Goal: Navigation & Orientation: Locate item on page

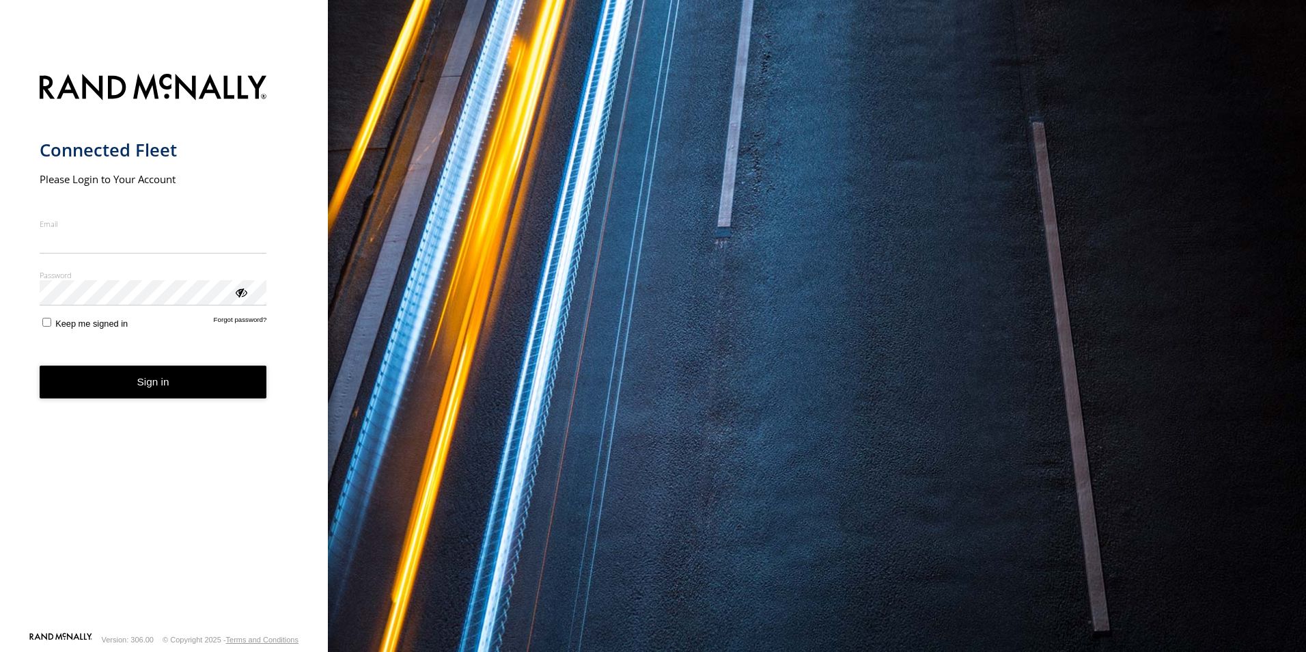
type input "**********"
click at [115, 404] on form "**********" at bounding box center [164, 349] width 249 height 566
click at [122, 372] on button "Sign in" at bounding box center [154, 382] width 228 height 33
click at [125, 374] on button "Sign in" at bounding box center [154, 382] width 228 height 33
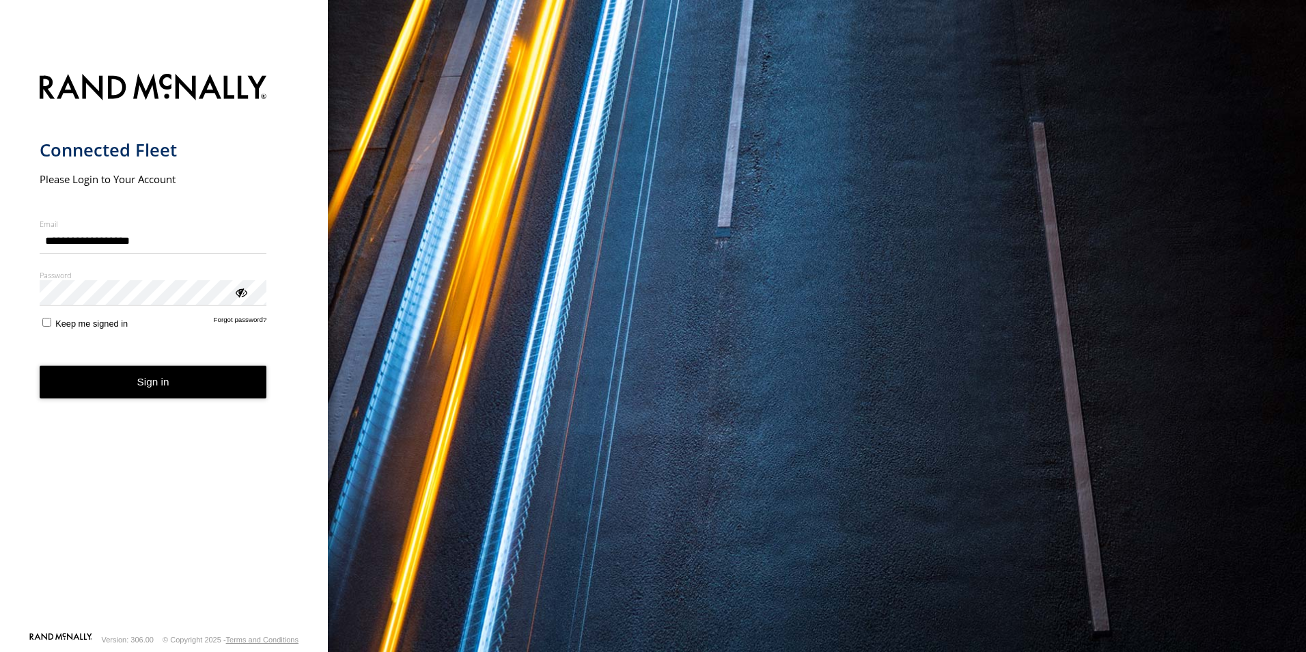
click at [125, 374] on button "Sign in" at bounding box center [154, 382] width 228 height 33
click at [149, 381] on button "Sign in" at bounding box center [154, 382] width 228 height 33
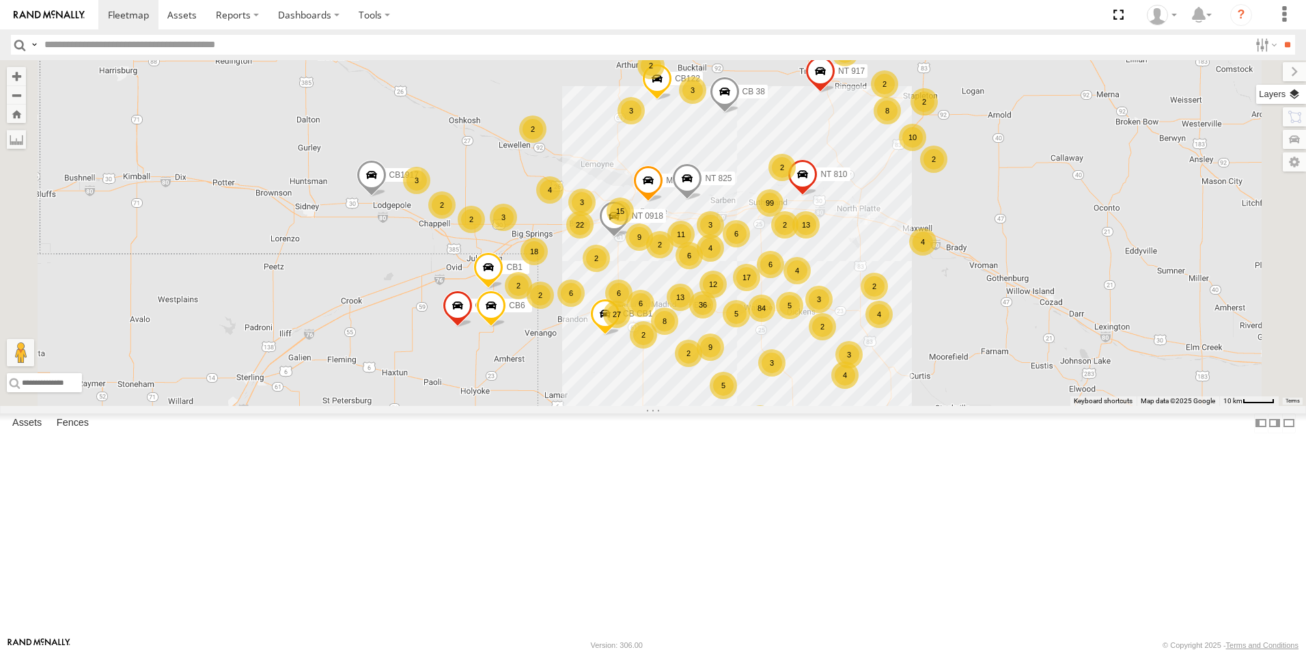
click at [1291, 94] on label at bounding box center [1281, 94] width 50 height 19
click at [0, 0] on span "Basemaps" at bounding box center [0, 0] width 0 height 0
click at [0, 0] on span "Satellite + Roadmap" at bounding box center [0, 0] width 0 height 0
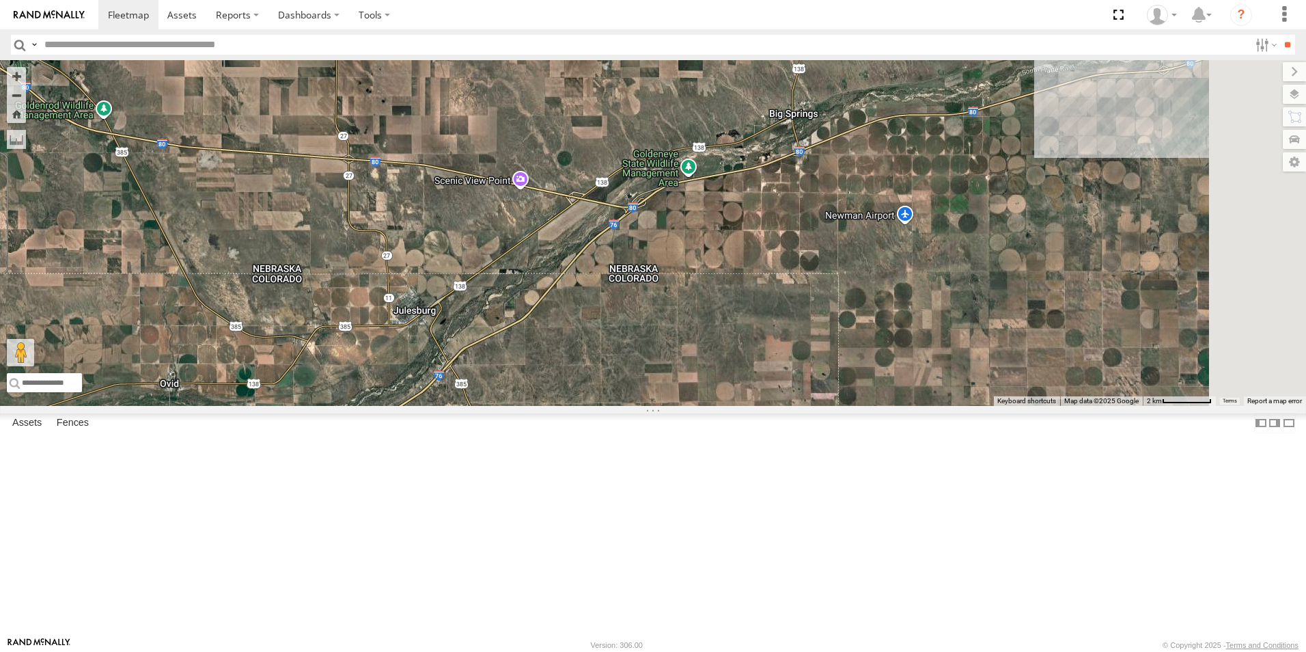
drag, startPoint x: 853, startPoint y: 109, endPoint x: 774, endPoint y: 601, distance: 498.9
click at [774, 406] on div "NT 917 CB1847 CB6 Malmkar CB1917 CB CB1 NT 0918 CB1 NT 825 CB122 NT 810 CB 38 3…" at bounding box center [653, 233] width 1306 height 346
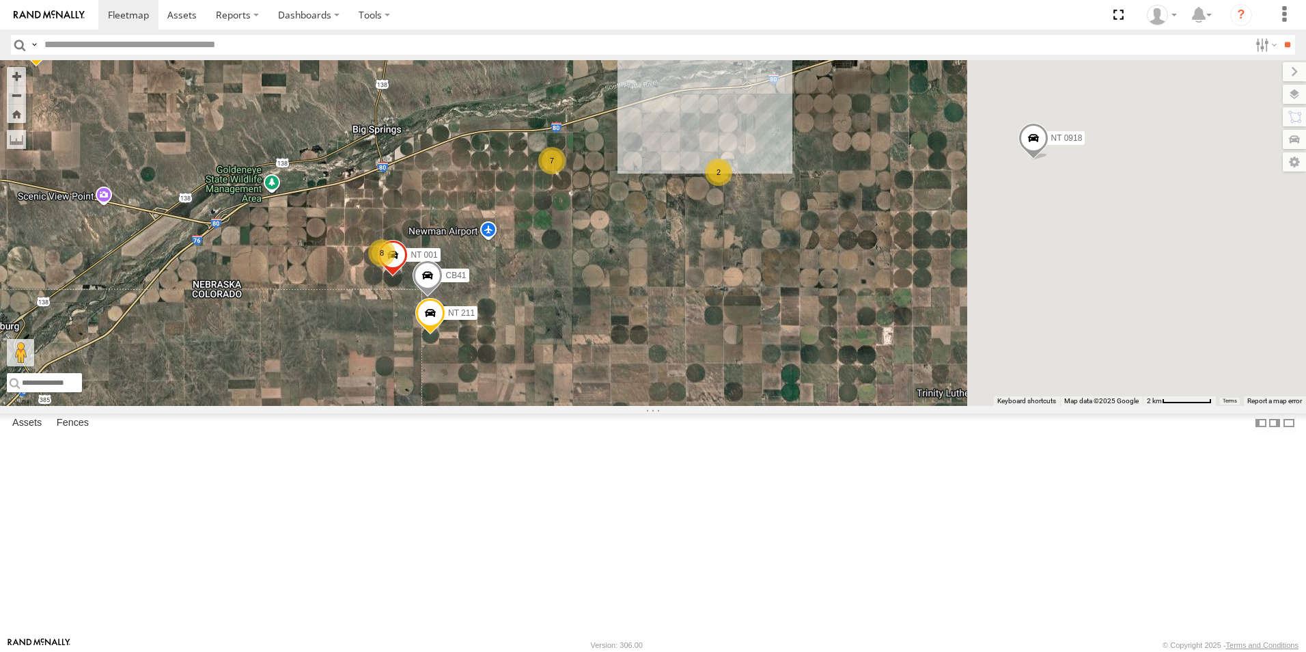
drag, startPoint x: 1079, startPoint y: 512, endPoint x: 658, endPoint y: 527, distance: 421.1
click at [658, 406] on div "NT 917 CB1847 CB6 Malmkar CB1917 CB CB1 NT 0918 CB1 NT 825 CB122 NT 810 CB 38 3…" at bounding box center [653, 233] width 1306 height 346
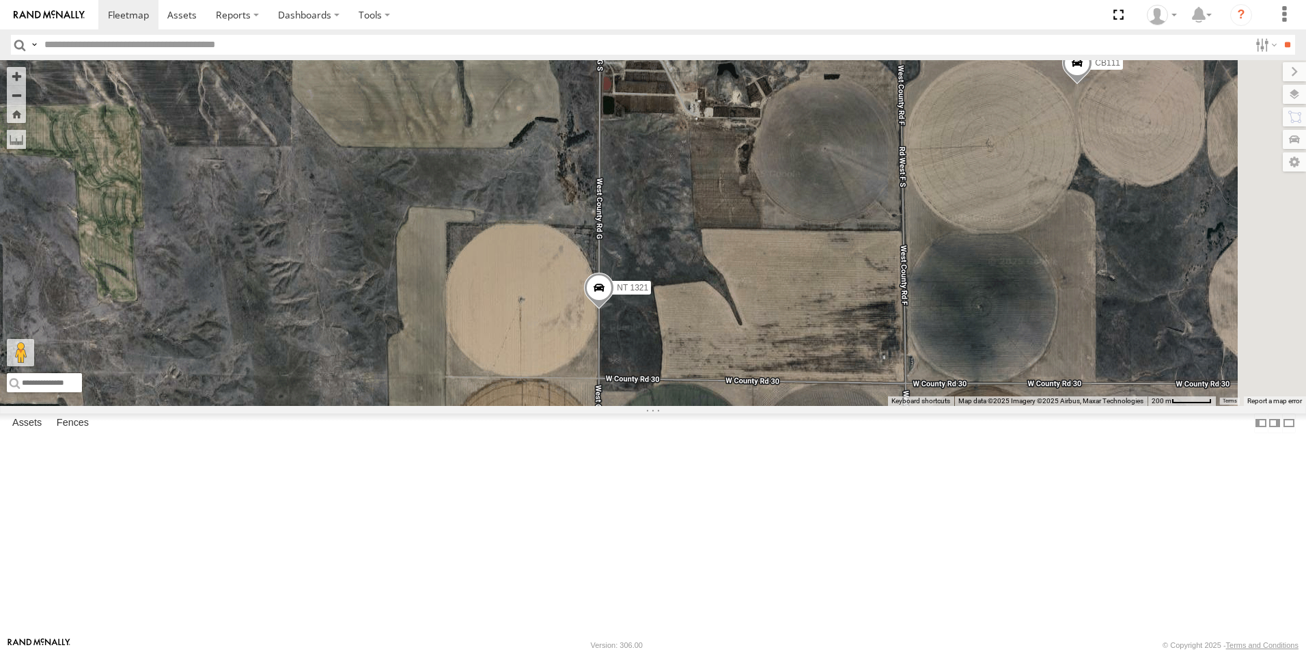
drag, startPoint x: 1062, startPoint y: 239, endPoint x: 692, endPoint y: 500, distance: 452.5
click at [692, 406] on div "NT 917 CB1847 CB6 Malmkar CB1917 CB CB1 NT 0918 CB1 NT 825 CB122 NT 810 CB 38 N…" at bounding box center [653, 233] width 1306 height 346
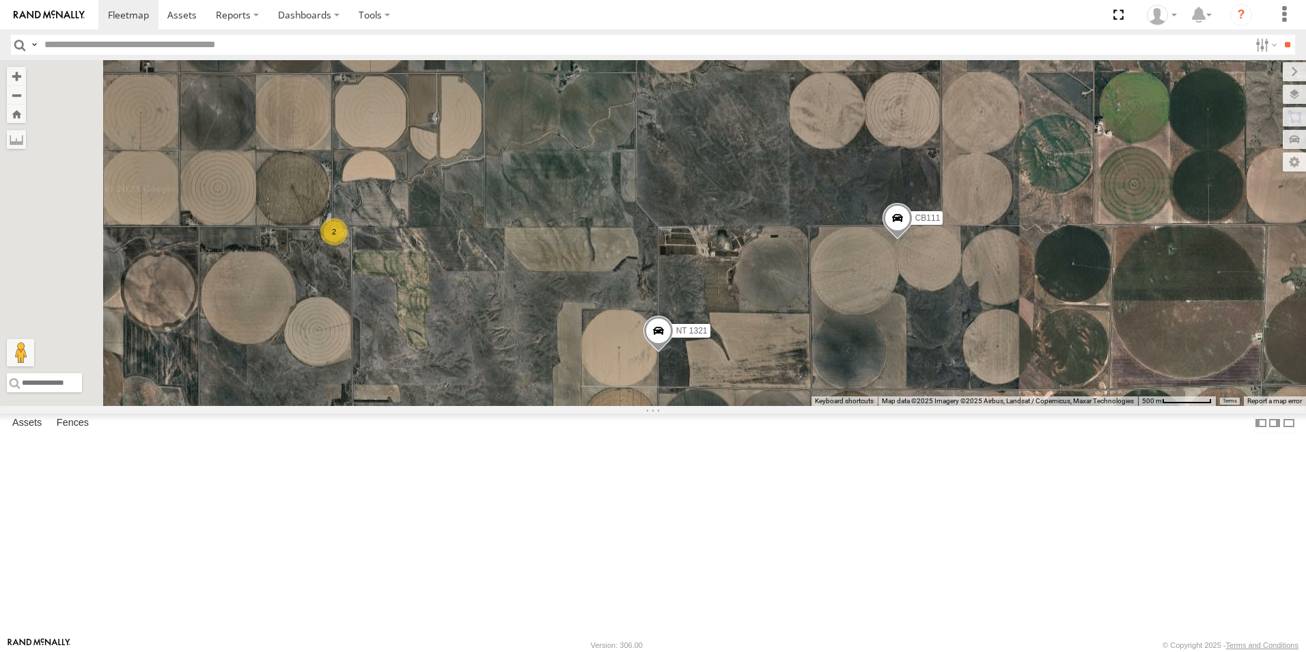
drag, startPoint x: 1013, startPoint y: 340, endPoint x: 1079, endPoint y: 378, distance: 76.8
click at [1079, 378] on div "NT 917 CB1847 CB6 Malmkar CB1917 CB CB1 NT 0918 CB1 NT 825 CB122 NT 810 CB 38 N…" at bounding box center [653, 233] width 1306 height 346
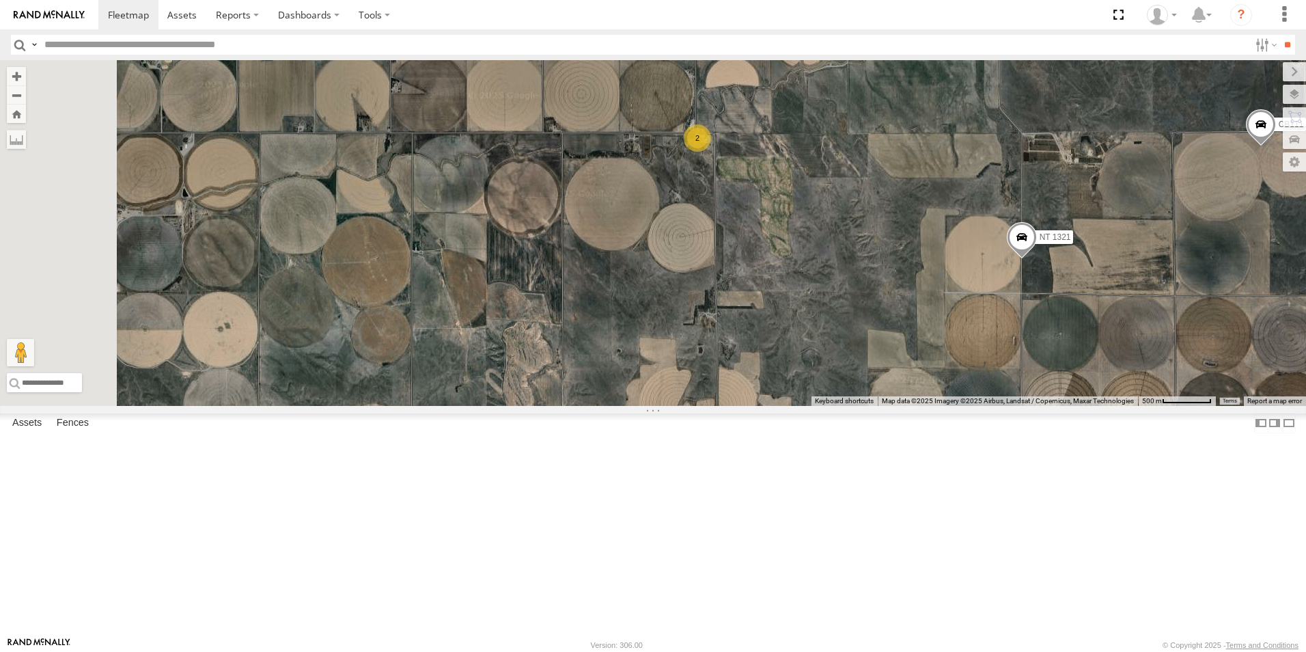
drag, startPoint x: 550, startPoint y: 460, endPoint x: 915, endPoint y: 366, distance: 376.8
click at [915, 366] on div "NT 917 CB1847 CB6 Malmkar CB1917 CB CB1 NT 0918 CB1 NT 825 CB122 NT 810 CB 38 N…" at bounding box center [653, 233] width 1306 height 346
click at [711, 152] on div "2" at bounding box center [696, 137] width 27 height 27
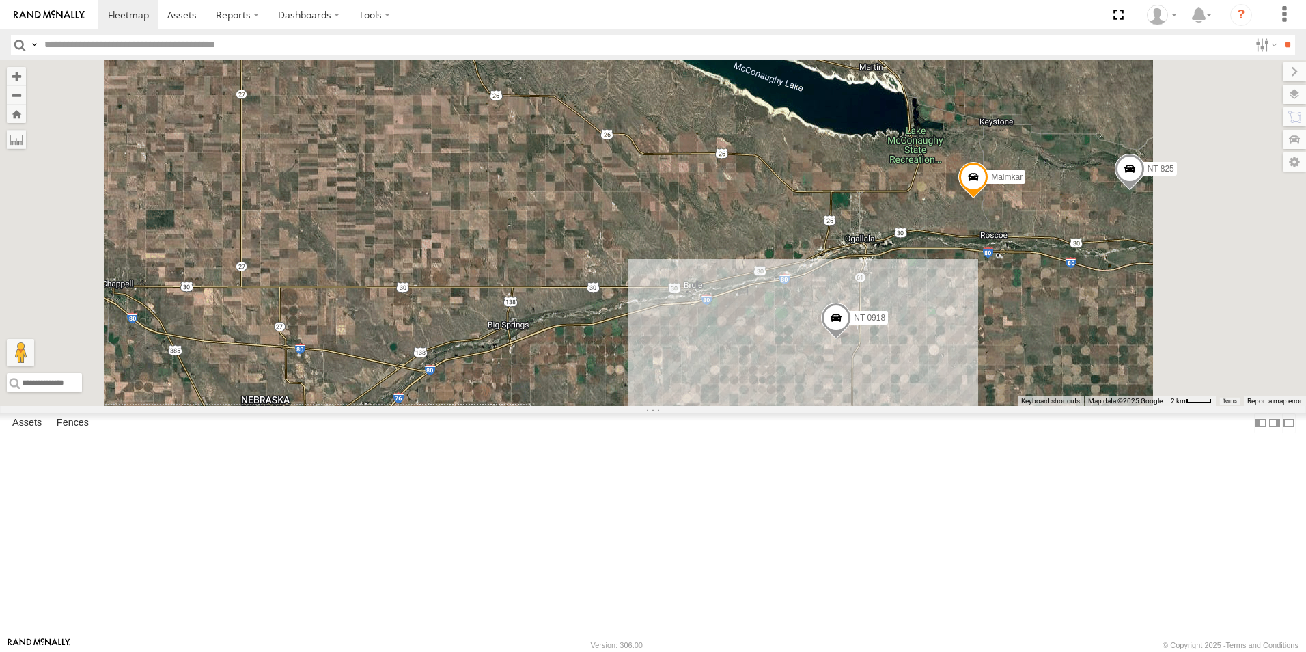
drag, startPoint x: 713, startPoint y: 157, endPoint x: 676, endPoint y: 645, distance: 489.2
click at [676, 645] on body at bounding box center [653, 326] width 1306 height 652
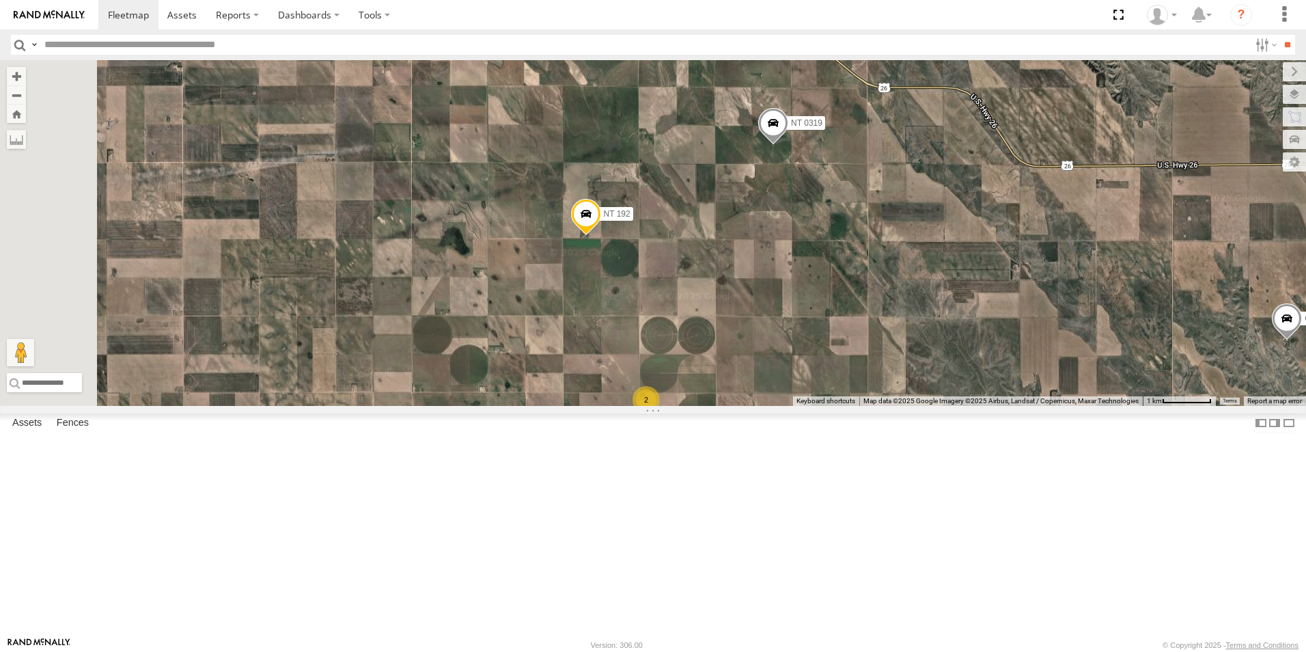
drag, startPoint x: 706, startPoint y: 163, endPoint x: 765, endPoint y: 417, distance: 261.5
click at [765, 406] on div "NT 917 CB1847 CB6 Malmkar CB1917 CB CB1 NT 0918 CB1 NT 825 CB122 NT 810 CB 38 C…" at bounding box center [653, 233] width 1306 height 346
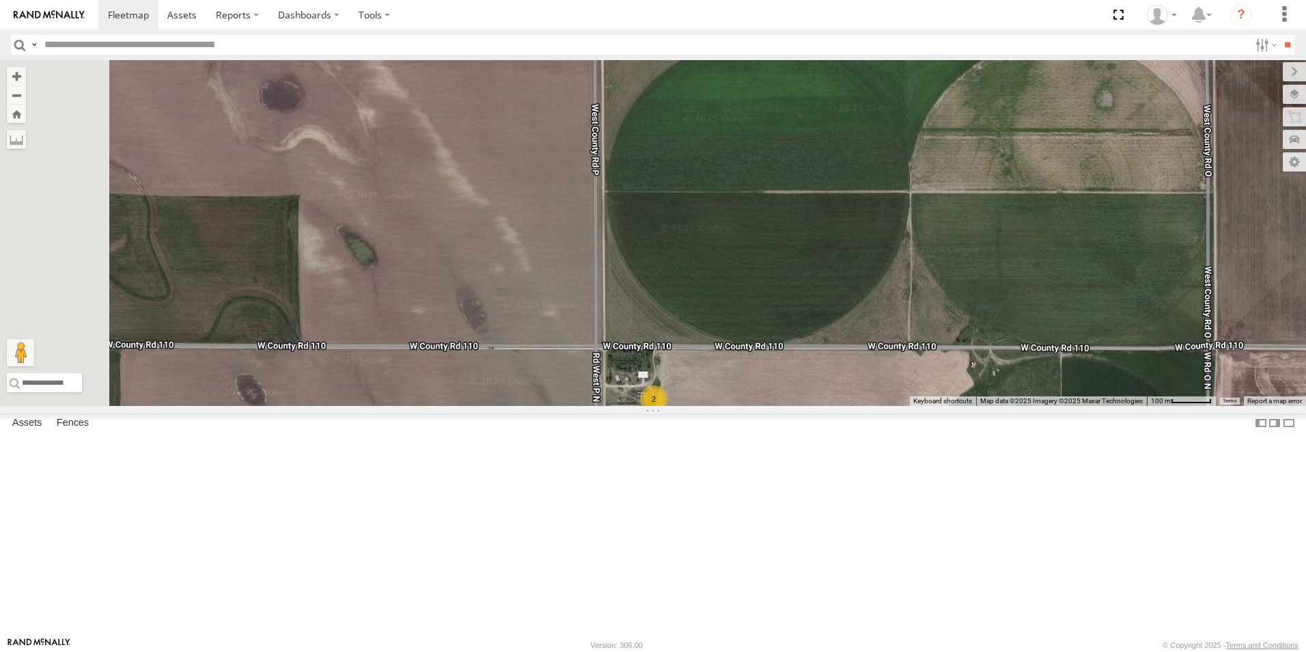
drag, startPoint x: 716, startPoint y: 207, endPoint x: 831, endPoint y: 548, distance: 359.7
click at [831, 406] on div "NT 917 CB1847 CB6 Malmkar CB1917 CB CB1 NT 0918 CB1 NT 825 CB122 NT 810 CB 38 C…" at bounding box center [653, 233] width 1306 height 346
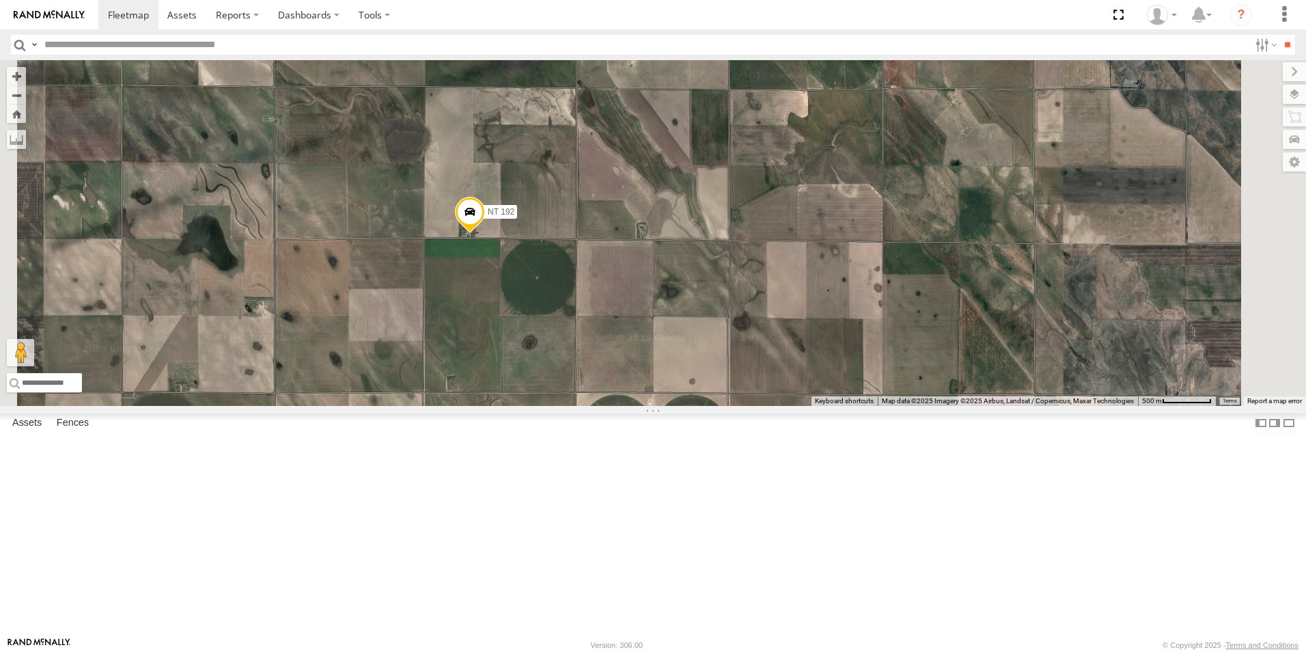
drag, startPoint x: 725, startPoint y: 230, endPoint x: 657, endPoint y: 368, distance: 153.1
click at [657, 368] on div "NT 917 CB1847 CB6 Malmkar CB1917 CB CB1 NT 0918 CB1 NT 825 CB122 NT 810 CB 38 C…" at bounding box center [653, 233] width 1306 height 346
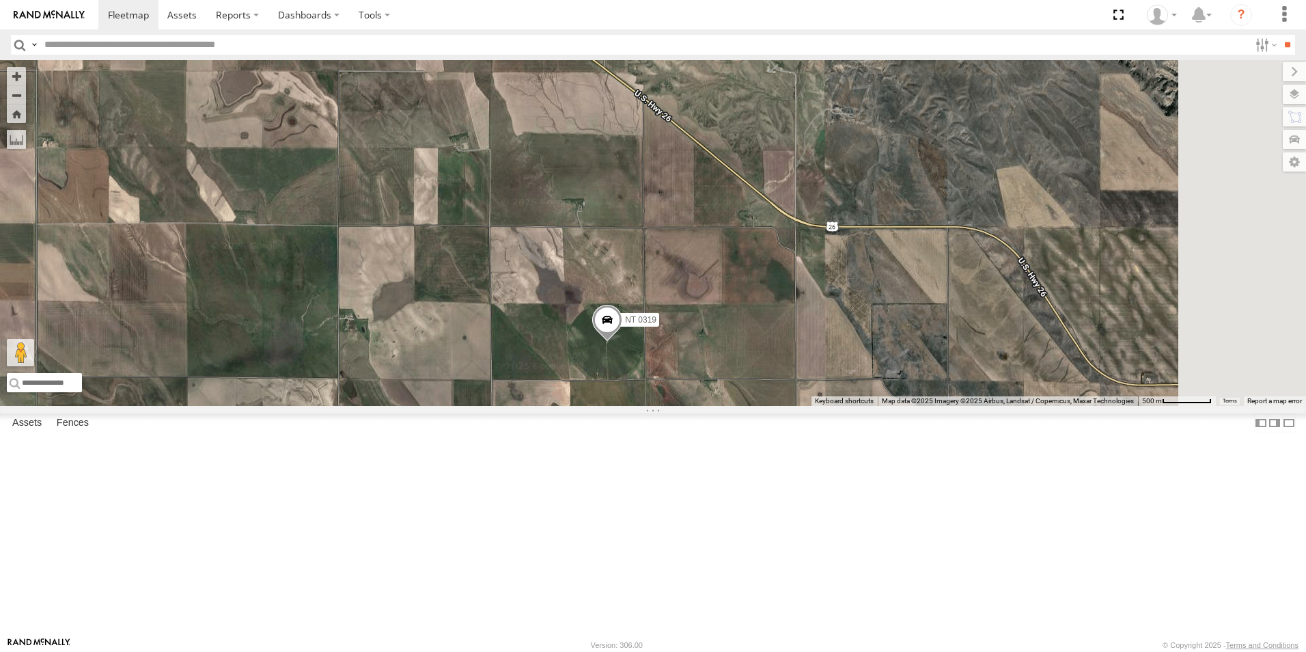
drag, startPoint x: 1030, startPoint y: 191, endPoint x: 790, endPoint y: 482, distance: 377.1
click at [790, 406] on div "NT 917 CB1847 CB6 Malmkar CB1917 CB CB1 NT 0918 CB1 NT 825 CB122 NT 810 CB 38 C…" at bounding box center [653, 233] width 1306 height 346
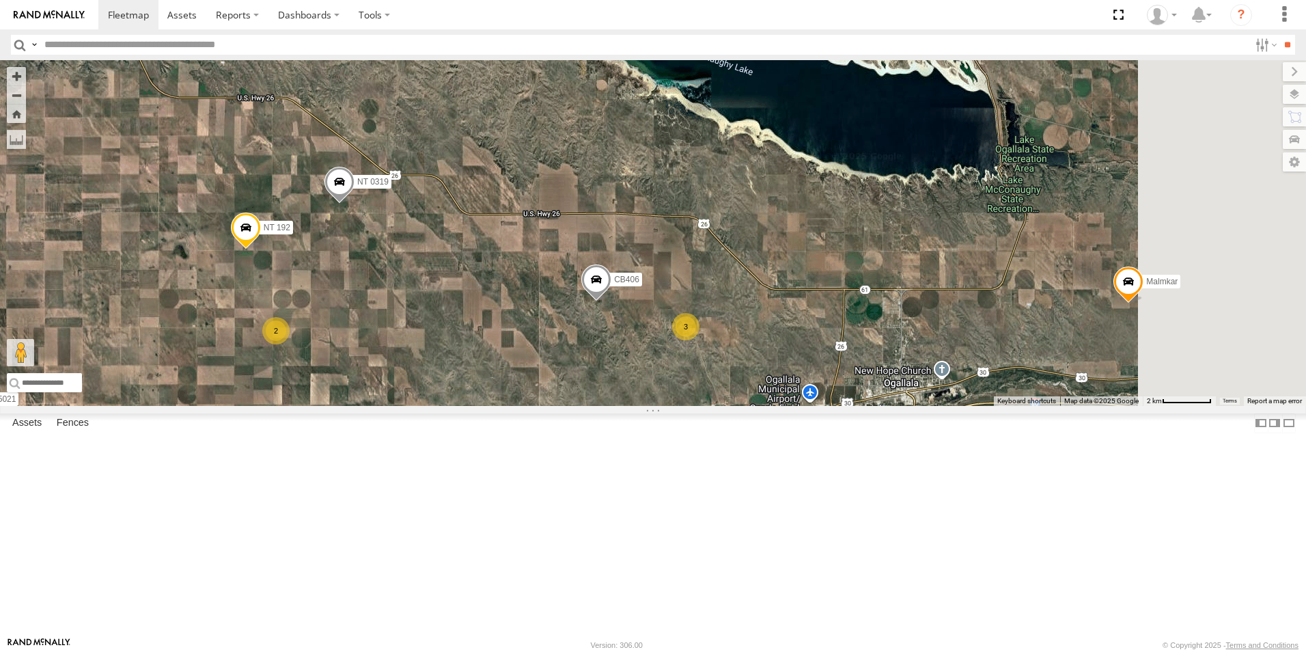
drag, startPoint x: 982, startPoint y: 592, endPoint x: 699, endPoint y: 414, distance: 334.9
click at [699, 406] on div "NT 917 CB1847 CB6 Malmkar CB1917 CB CB1 NT 0918 CB1 NT 825 CB122 NT 810 CB 38 C…" at bounding box center [653, 233] width 1306 height 346
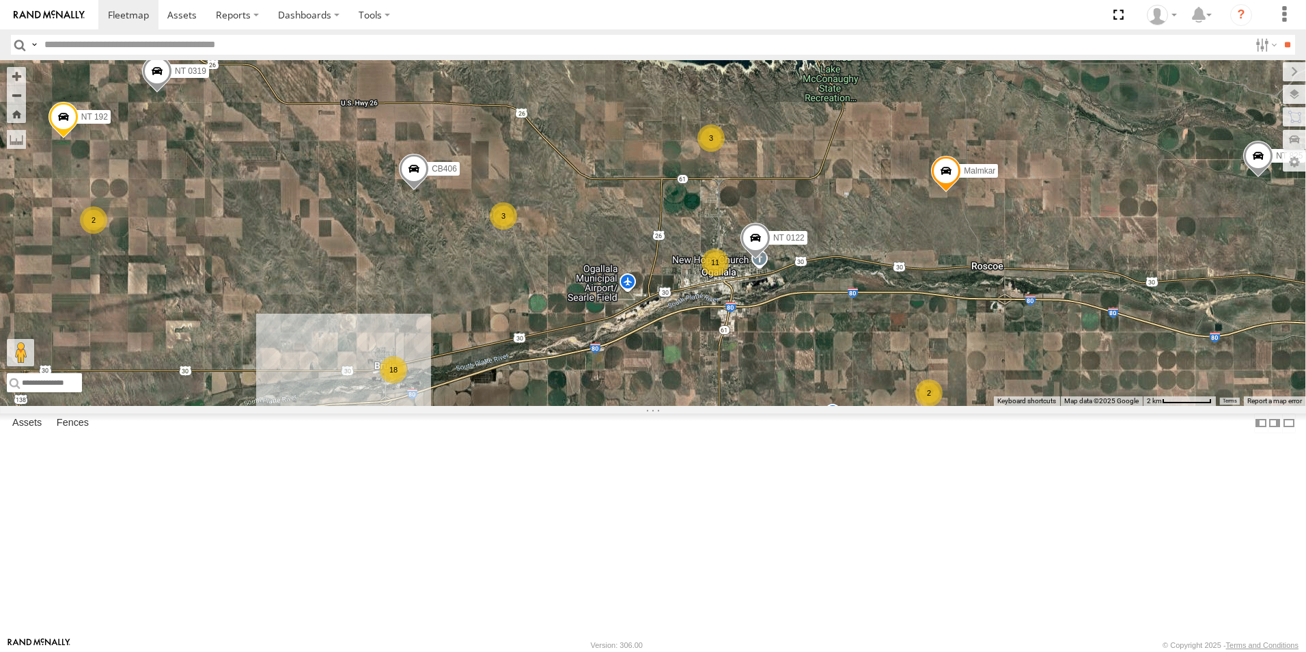
drag, startPoint x: 997, startPoint y: 400, endPoint x: 817, endPoint y: 291, distance: 210.6
click at [817, 291] on div "NT 917 CB1847 CB6 Malmkar CB1917 CB CB1 NT 0918 CB1 NT 825 CB122 NT 810 CB 38 C…" at bounding box center [653, 233] width 1306 height 346
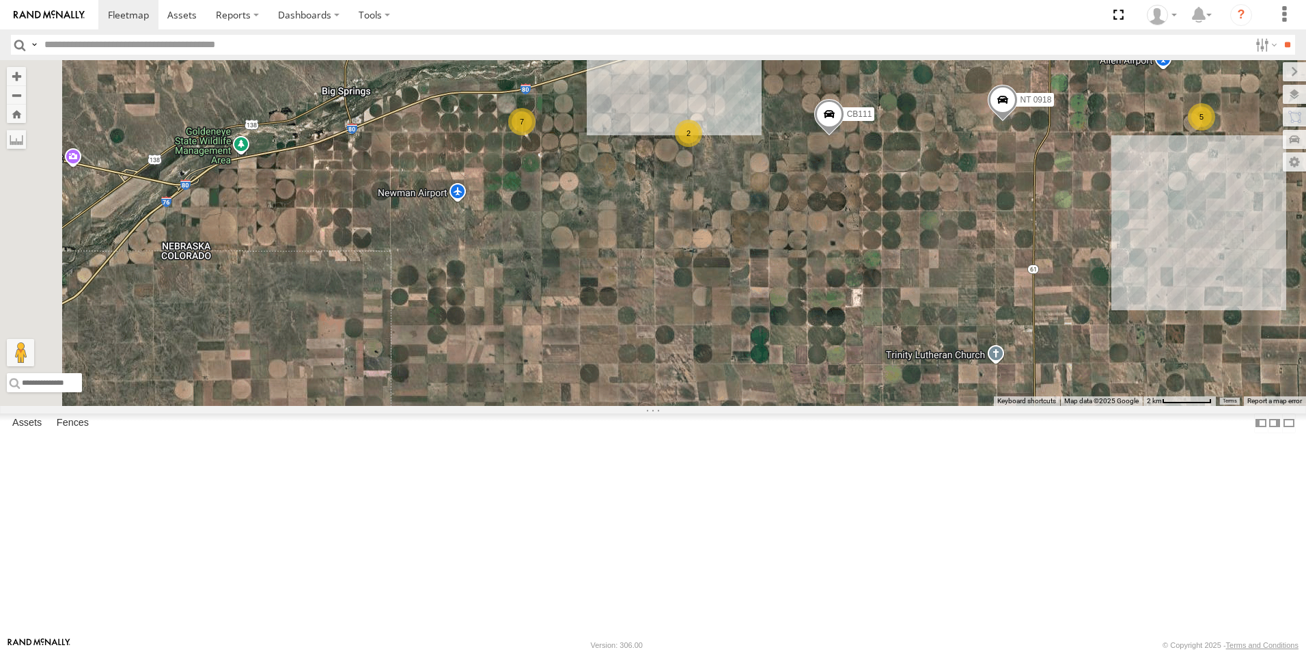
drag, startPoint x: 771, startPoint y: 588, endPoint x: 1102, endPoint y: 232, distance: 485.8
click at [1102, 232] on div "NT 917 CB1847 CB6 Malmkar CB1917 CB CB1 NT 0918 CB1 NT 825 CB122 NT 810 CB 38 C…" at bounding box center [653, 233] width 1306 height 346
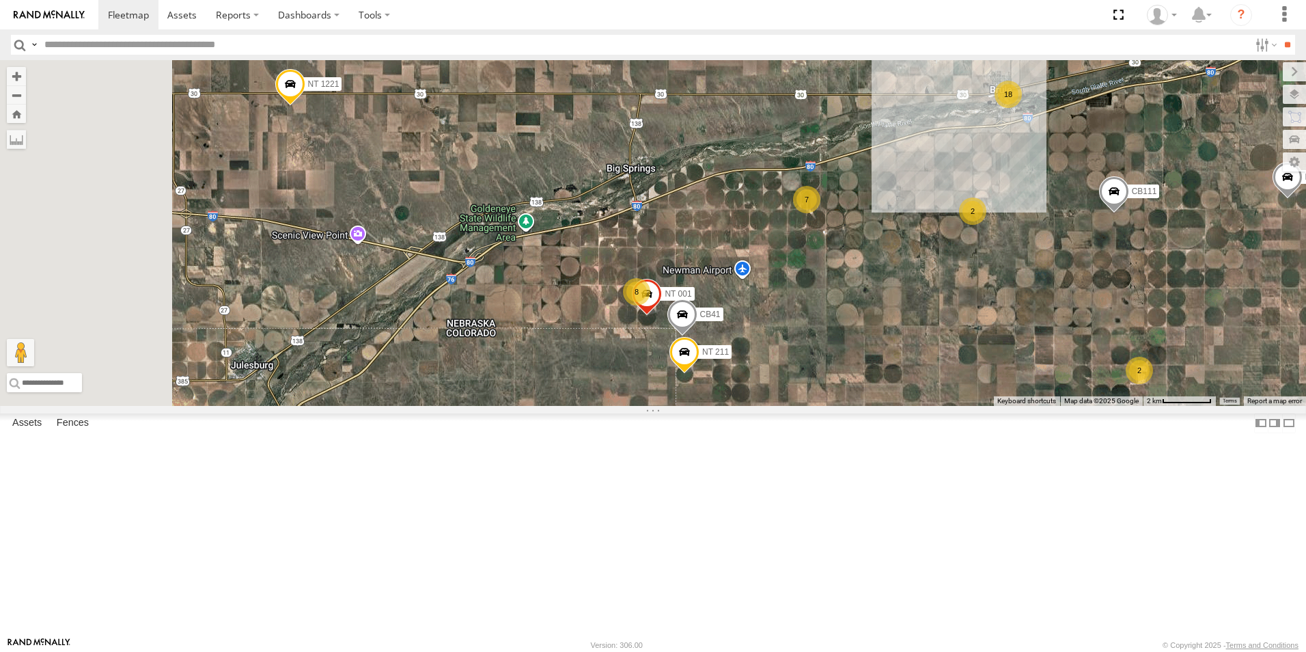
drag, startPoint x: 476, startPoint y: 405, endPoint x: 768, endPoint y: 483, distance: 302.6
click at [768, 406] on div "NT 917 CB1847 CB6 Malmkar CB1917 CB CB1 NT 0918 CB1 NT 825 CB122 NT 810 CB 38 C…" at bounding box center [653, 233] width 1306 height 346
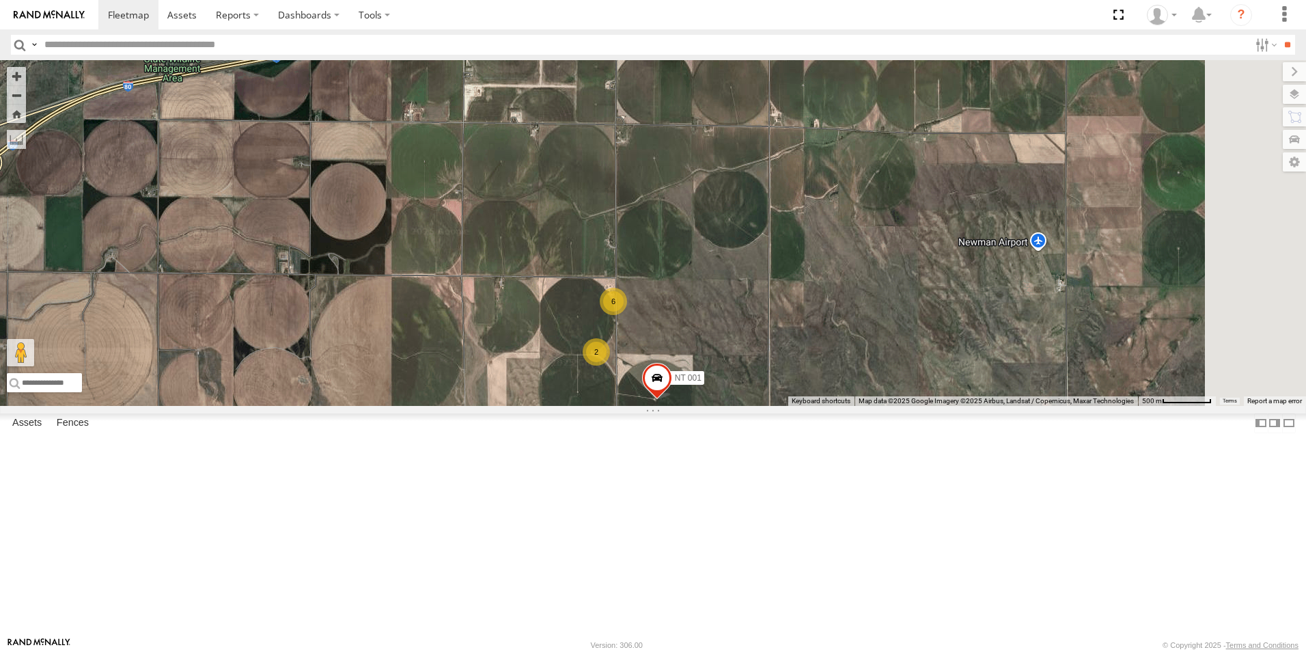
drag, startPoint x: 825, startPoint y: 370, endPoint x: 795, endPoint y: 546, distance: 178.9
click at [795, 406] on div "NT 917 CB1847 CB6 Malmkar CB1917 CB CB1 NT 0918 CB1 NT 825 CB122 NT 810 CB 38 C…" at bounding box center [653, 233] width 1306 height 346
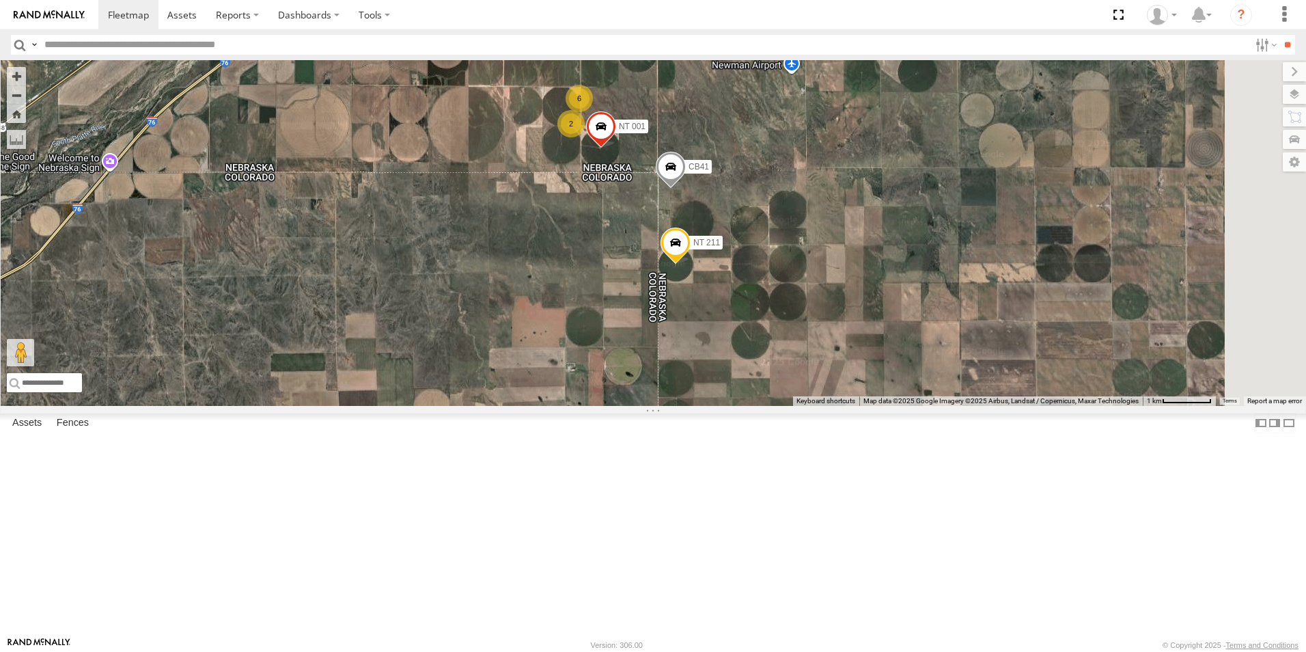
drag, startPoint x: 824, startPoint y: 594, endPoint x: 783, endPoint y: 324, distance: 273.0
click at [783, 324] on div "NT 917 CB1847 CB6 Malmkar CB1917 CB CB1 NT 0918 CB1 NT 825 CB122 NT 810 CB 38 C…" at bounding box center [653, 233] width 1306 height 346
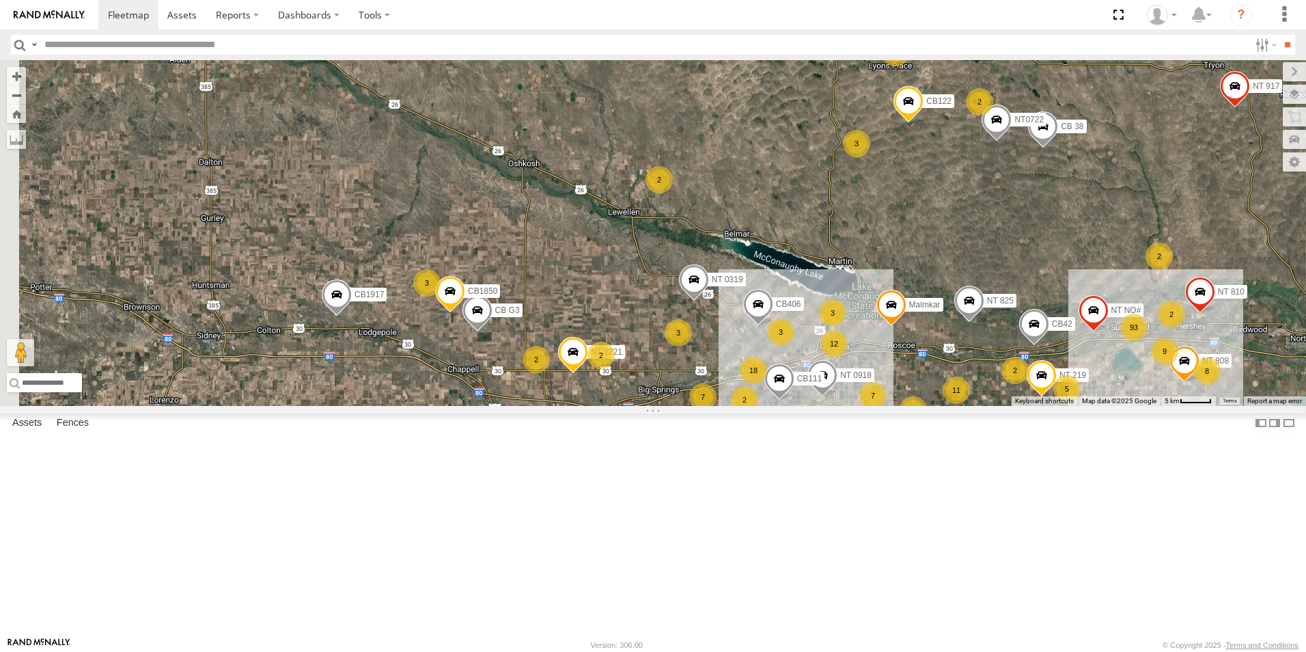
drag, startPoint x: 484, startPoint y: 467, endPoint x: 732, endPoint y: 539, distance: 258.4
click at [732, 406] on div "NT 917 CB1847 CB6 Malmkar CB1917 CB CB1 NT 0918 CB1 NT 825 CB122 NT 810 CB 38 C…" at bounding box center [653, 233] width 1306 height 346
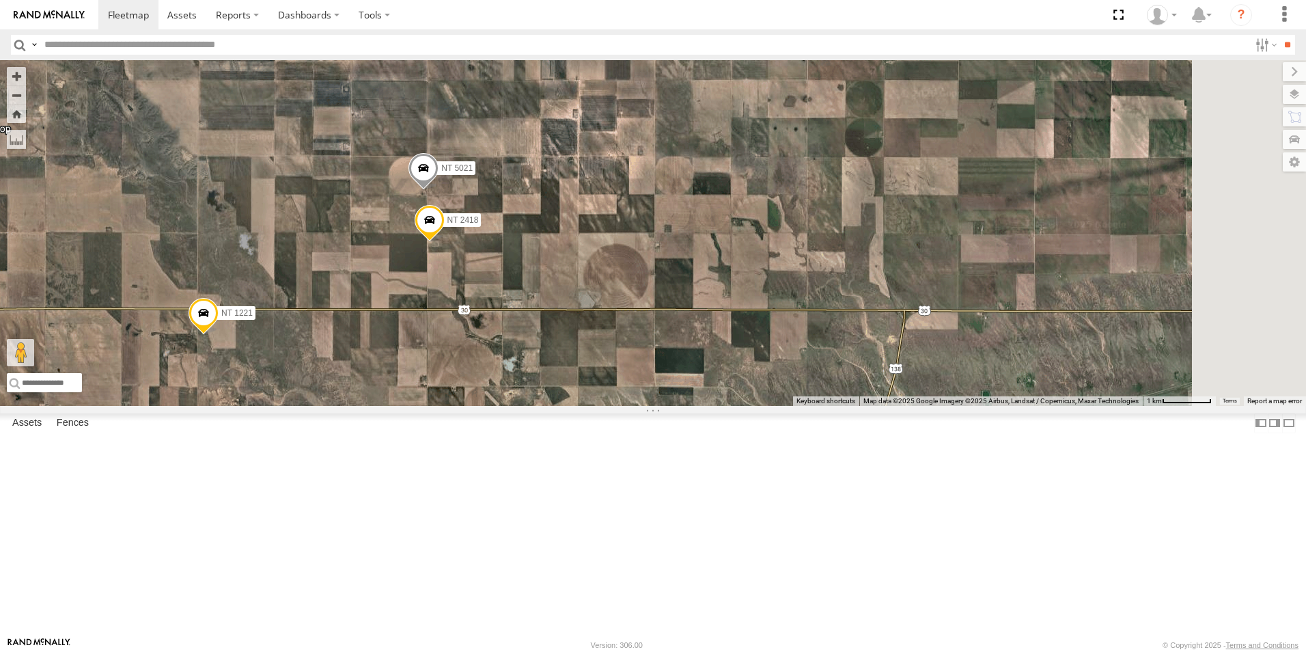
drag, startPoint x: 767, startPoint y: 497, endPoint x: 486, endPoint y: 474, distance: 281.7
click at [486, 406] on div "NT 917 CB1847 CB6 Malmkar CB1917 CB CB1 NT 0918 CB1 NT 825 CB122 NT 810 CB 38 C…" at bounding box center [653, 233] width 1306 height 346
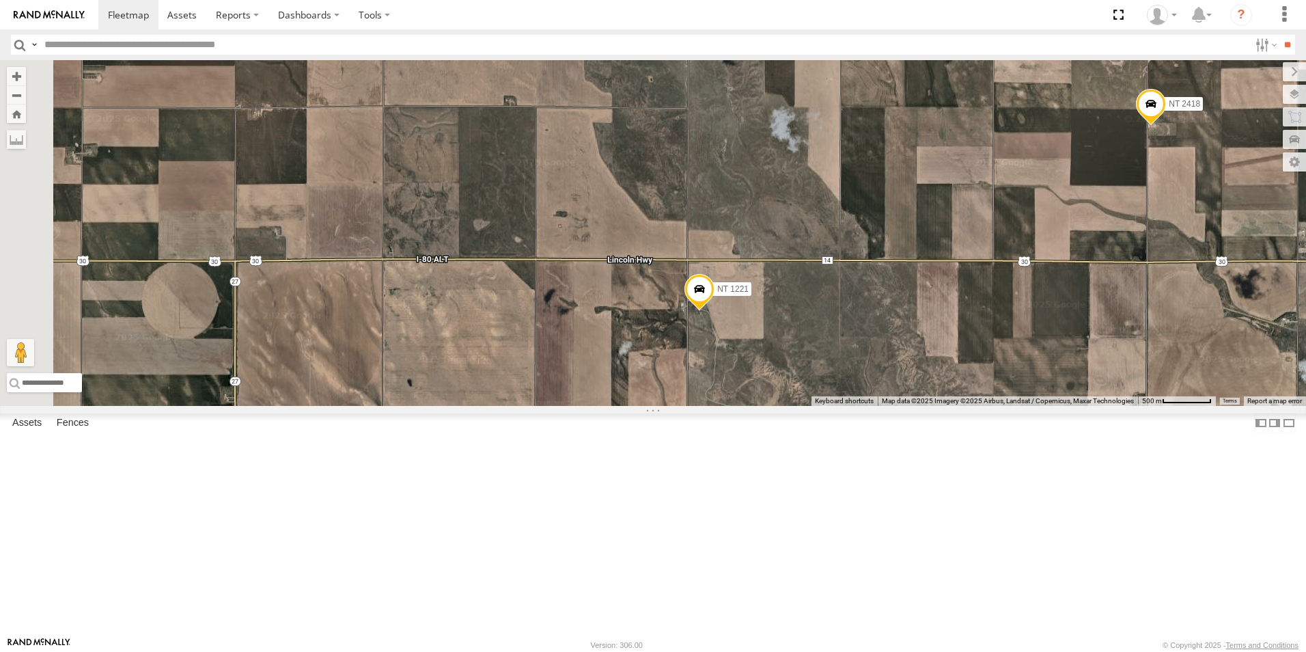
drag, startPoint x: 391, startPoint y: 482, endPoint x: 909, endPoint y: 466, distance: 517.4
click at [909, 406] on div "NT 917 CB1847 CB6 Malmkar CB1917 CB CB1 NT 0918 CB1 NT 825 CB122 NT 810 CB 38 C…" at bounding box center [653, 233] width 1306 height 346
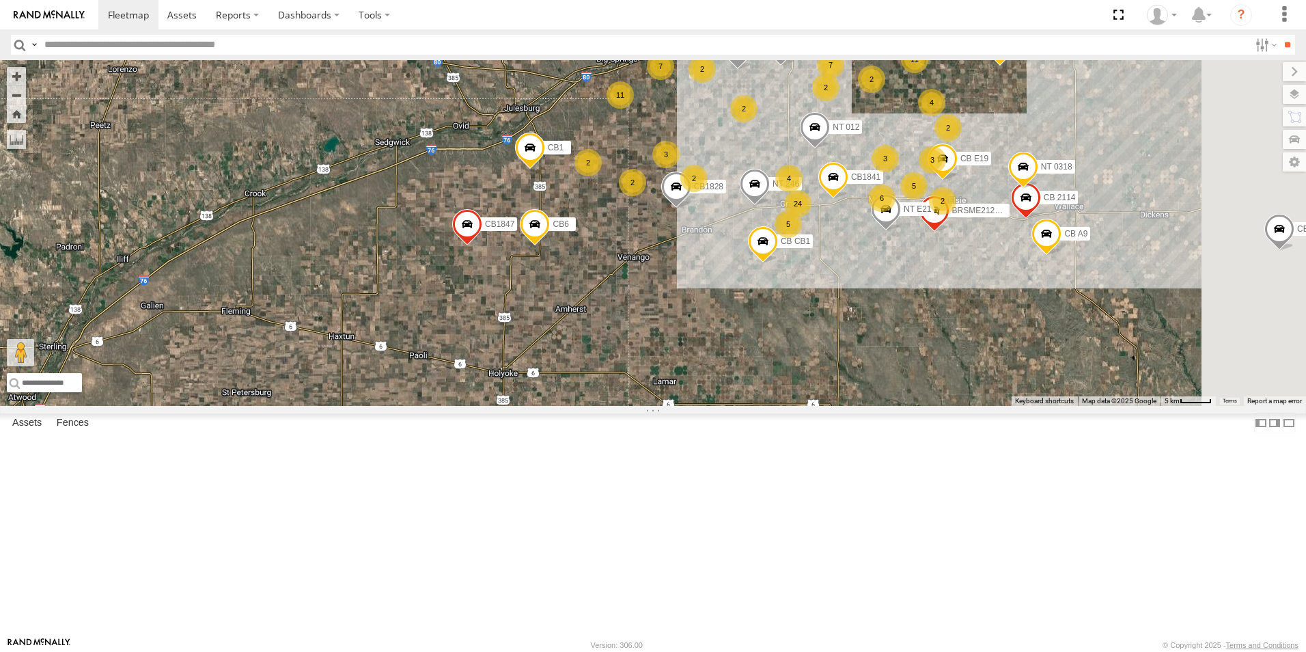
drag, startPoint x: 894, startPoint y: 615, endPoint x: 686, endPoint y: 307, distance: 371.0
click at [686, 307] on div "NT 917 CB1847 CB6 Malmkar CB1917 CB CB1 NT 0918 CB1 NT 825 CB122 NT 810 CB 38 C…" at bounding box center [653, 233] width 1306 height 346
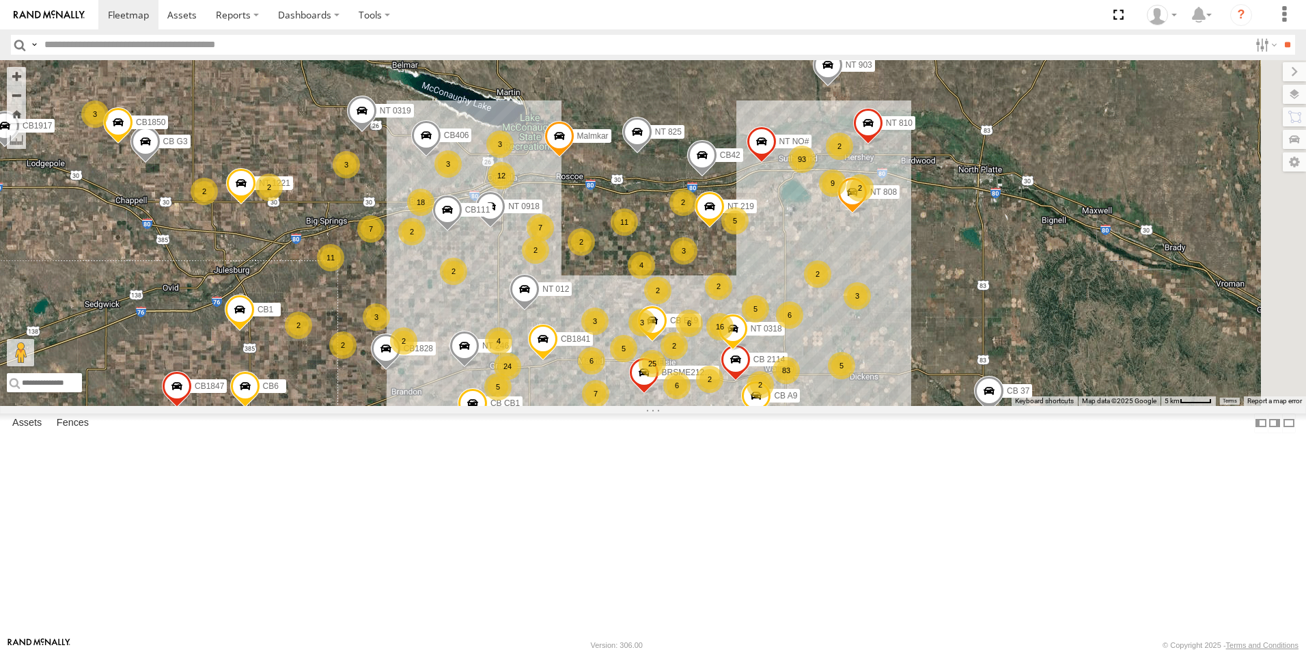
drag, startPoint x: 1016, startPoint y: 424, endPoint x: 725, endPoint y: 588, distance: 334.1
click at [725, 406] on div "NT 917 CB1847 CB6 Malmkar CB1917 CB CB1 NT 0918 CB1 NT 825 CB122 NT 810 CB 38 C…" at bounding box center [653, 233] width 1306 height 346
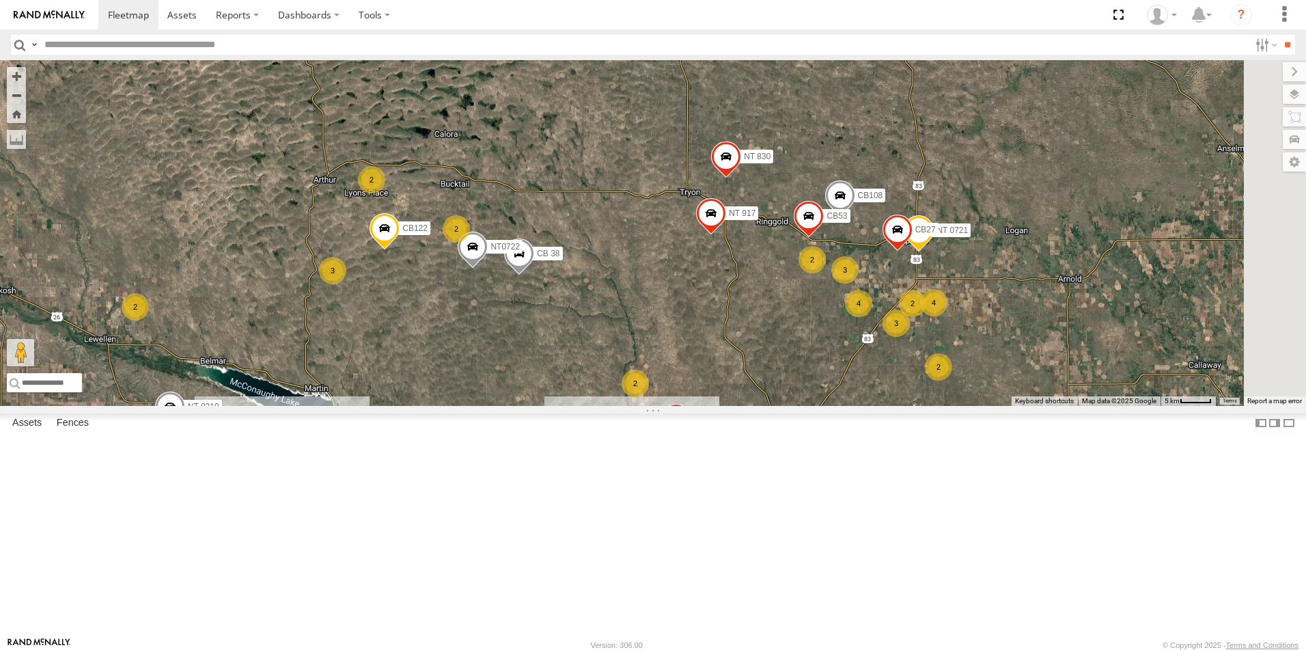
drag, startPoint x: 1141, startPoint y: 335, endPoint x: 945, endPoint y: 634, distance: 357.8
click at [945, 406] on div "NT 917 CB1847 CB6 Malmkar CB1917 CB CB1 NT 0918 CB1 NT 825 CB122 NT 810 CB 38 C…" at bounding box center [653, 233] width 1306 height 346
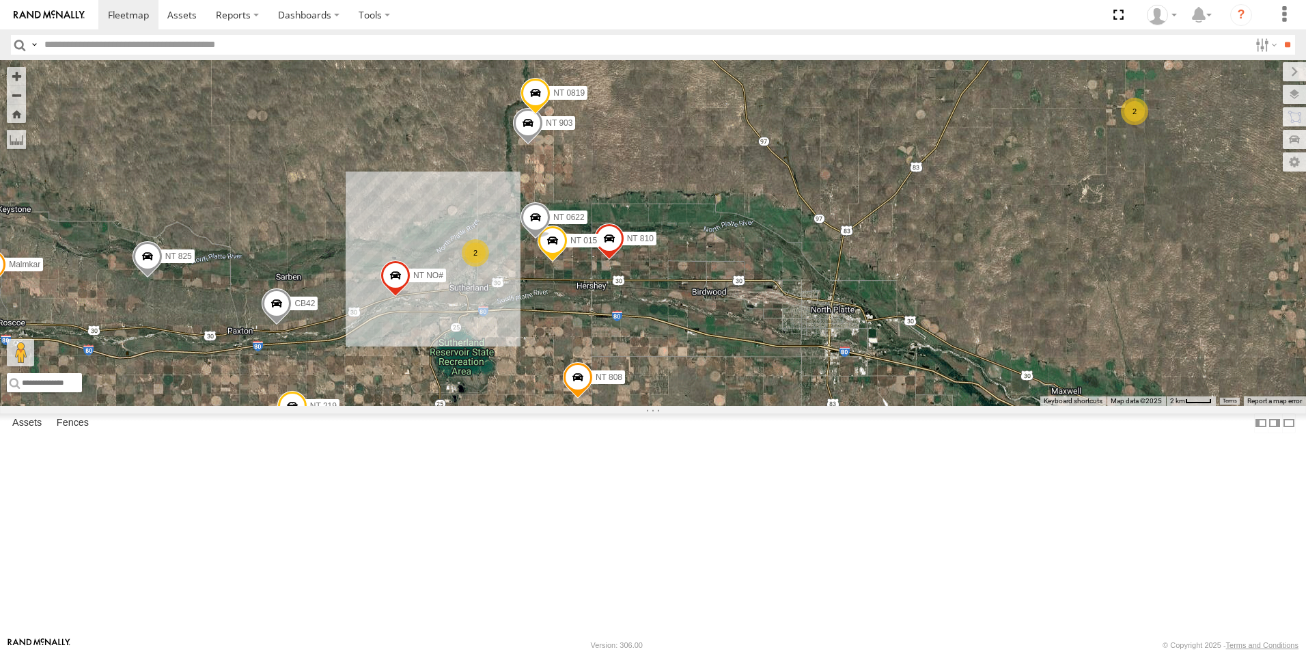
drag, startPoint x: 762, startPoint y: 534, endPoint x: 842, endPoint y: 273, distance: 272.8
click at [842, 273] on div "NT 917 CB1847 CB6 Malmkar CB1917 CB CB1 NT 0918 CB1 NT 825 CB122 NT 810 CB 38 C…" at bounding box center [653, 233] width 1306 height 346
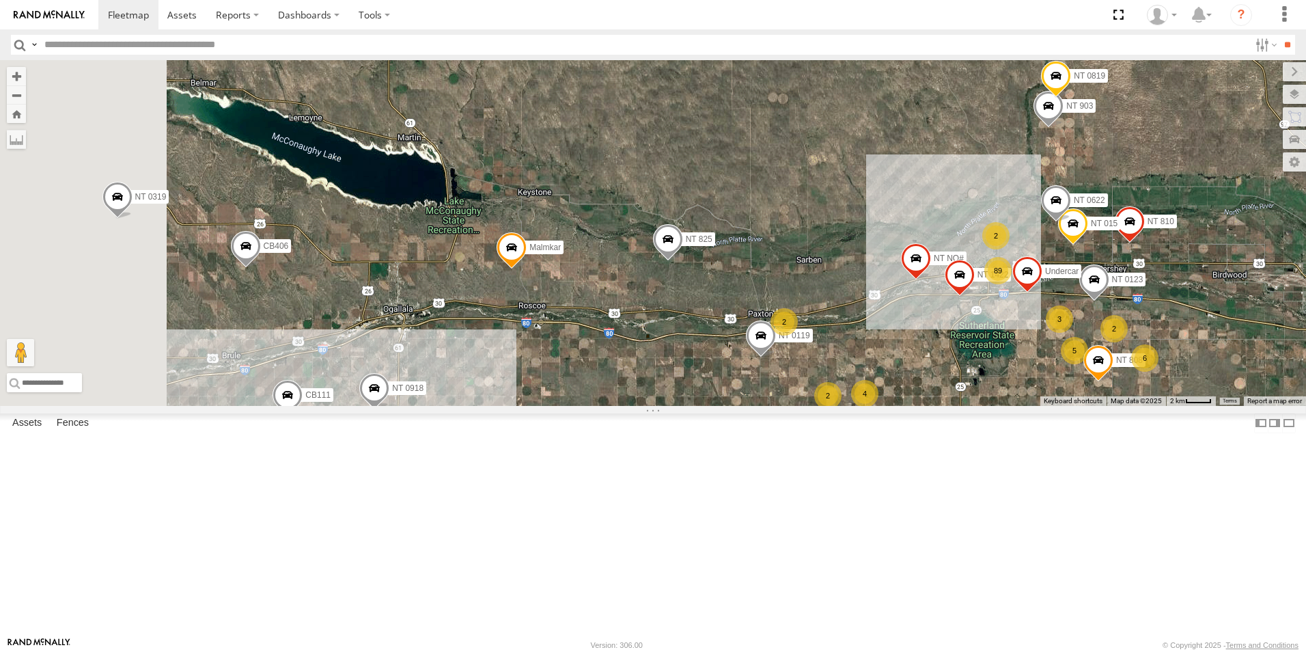
drag, startPoint x: 491, startPoint y: 381, endPoint x: 993, endPoint y: 356, distance: 502.8
click at [993, 356] on div "NT 917 CB1847 CB6 Malmkar CB1917 CB CB1 NT 0918 CB1 NT 825 CB122 NT 810 CB 38 C…" at bounding box center [653, 233] width 1306 height 346
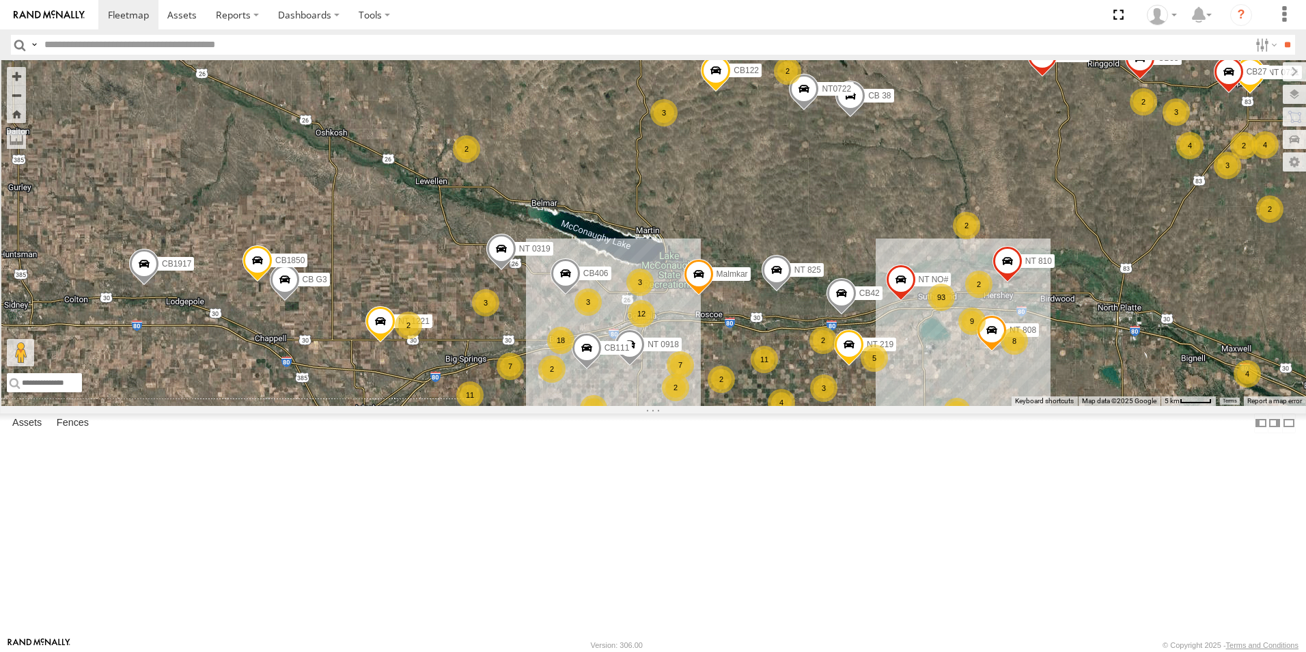
drag, startPoint x: 767, startPoint y: 192, endPoint x: 956, endPoint y: 278, distance: 207.9
click at [956, 278] on div "NT 917 CB1847 CB6 Malmkar CB1917 CB CB1 NT 0918 CB1 NT 825 CB122 NT 810 CB 38 C…" at bounding box center [653, 233] width 1306 height 346
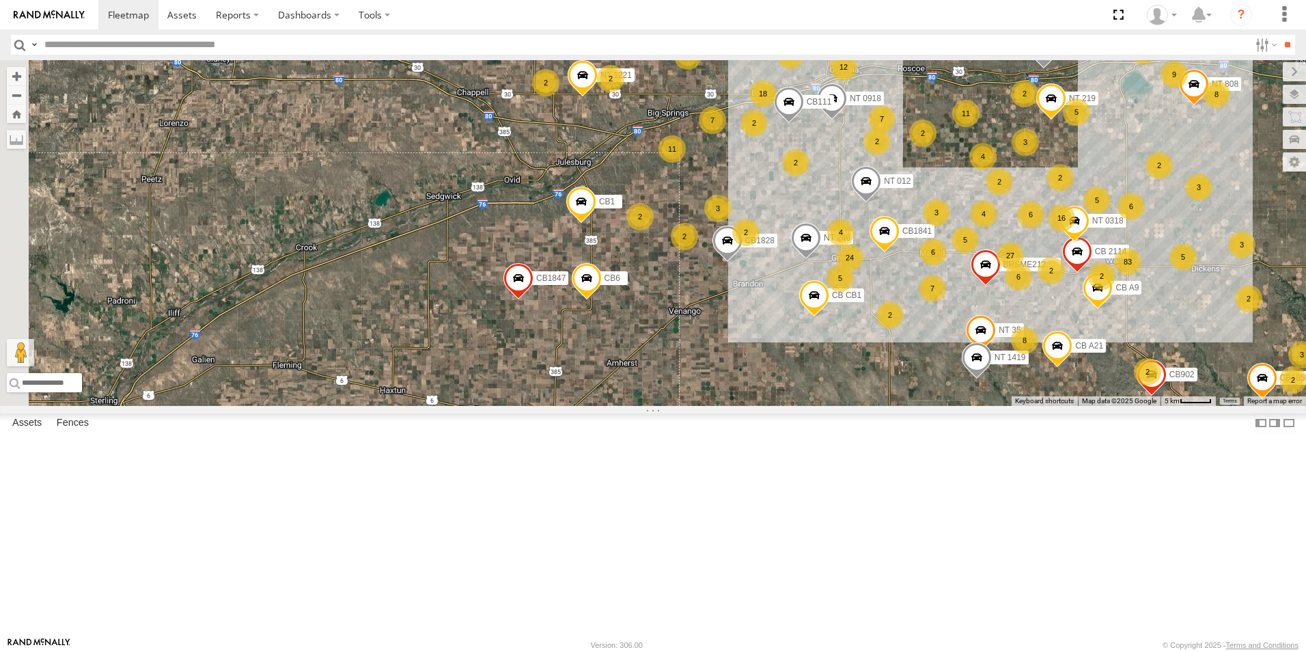
drag, startPoint x: 570, startPoint y: 497, endPoint x: 777, endPoint y: 250, distance: 322.1
click at [777, 250] on div "NT 917 CB1847 CB6 Malmkar CB1917 CB CB1 NT 0918 CB1 NT 825 CB122 NT 810 CB 38 C…" at bounding box center [653, 233] width 1306 height 346
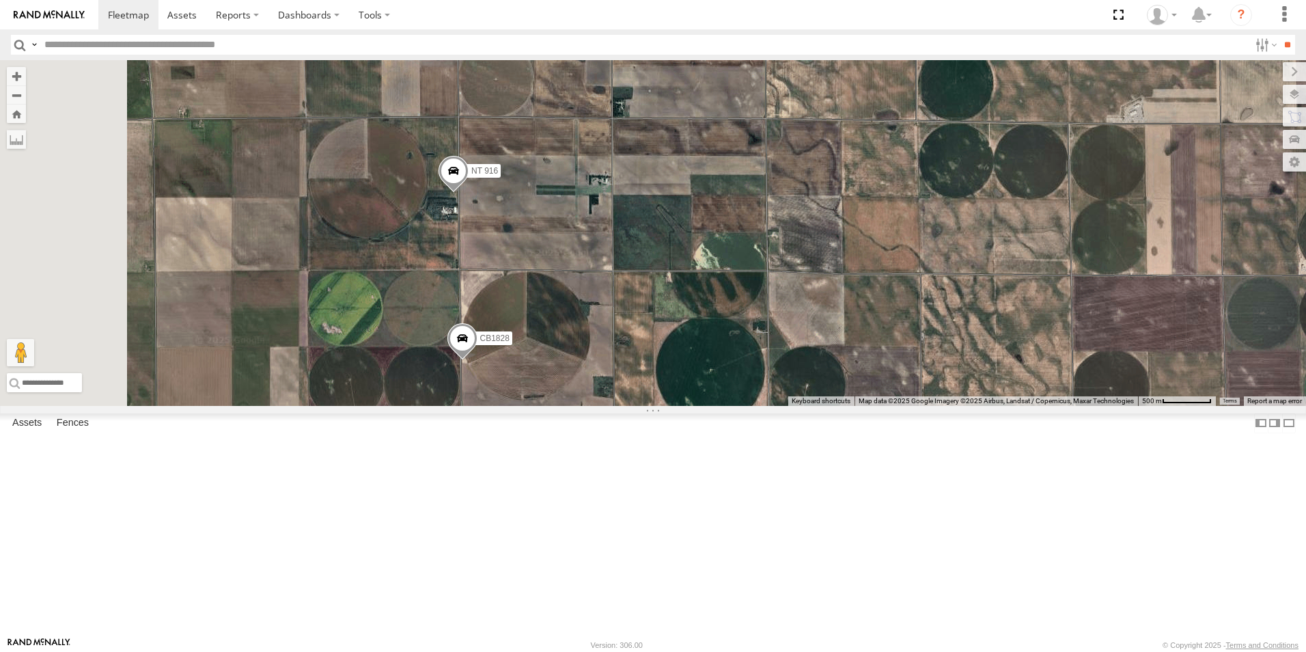
drag, startPoint x: 570, startPoint y: 258, endPoint x: 705, endPoint y: 507, distance: 283.1
click at [705, 406] on div "NT 917 CB1847 CB6 Malmkar CB1917 CB CB1 NT 0918 CB1 NT 825 CB122 NT 810 CB 38 C…" at bounding box center [653, 233] width 1306 height 346
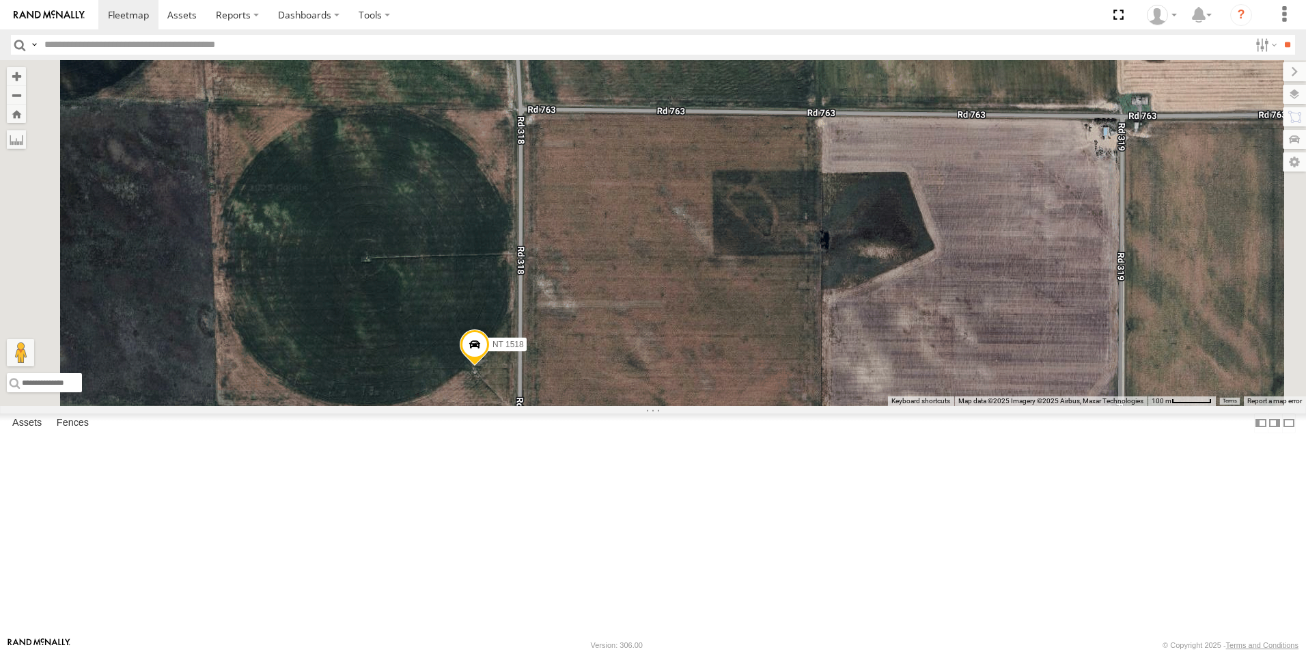
drag, startPoint x: 653, startPoint y: 302, endPoint x: 733, endPoint y: 491, distance: 204.8
click at [733, 406] on div "NT 917 CB1847 CB6 Malmkar CB1917 CB CB1 NT 0918 CB1 NT 825 CB122 NT 810 CB 38 C…" at bounding box center [653, 233] width 1306 height 346
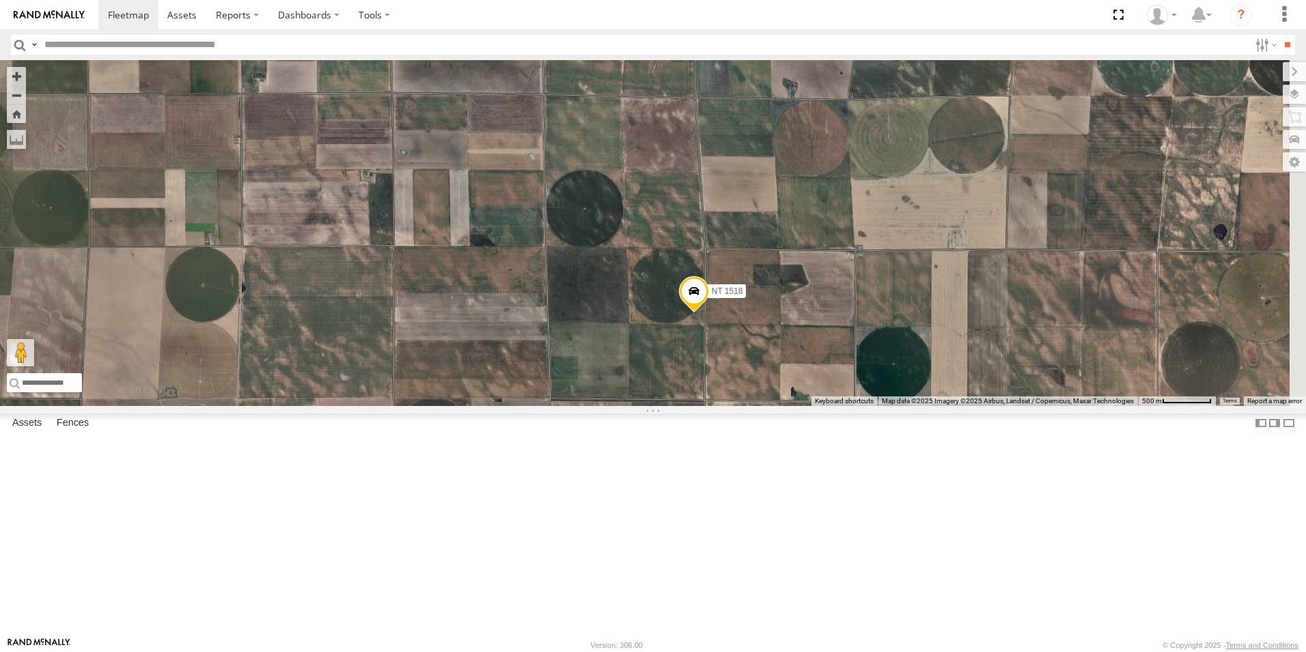
drag, startPoint x: 808, startPoint y: 551, endPoint x: 633, endPoint y: 311, distance: 297.4
click at [633, 311] on div "NT 917 CB1847 CB6 Malmkar CB1917 CB CB1 NT 0918 CB1 NT 825 CB122 NT 810 CB 38 C…" at bounding box center [653, 233] width 1306 height 346
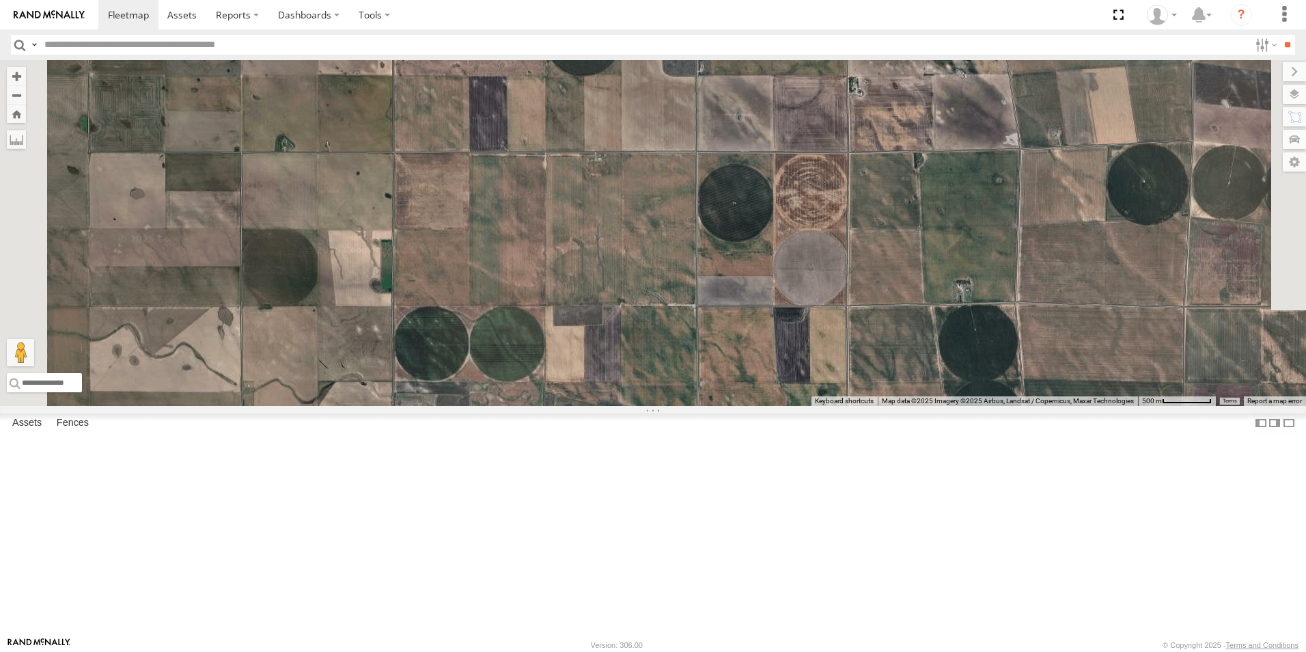
drag, startPoint x: 528, startPoint y: 97, endPoint x: 685, endPoint y: 616, distance: 542.3
click at [685, 406] on div "NT 917 CB1847 CB6 Malmkar CB1917 CB CB1 NT 0918 CB1 NT 825 CB122 NT 810 CB 38 C…" at bounding box center [653, 233] width 1306 height 346
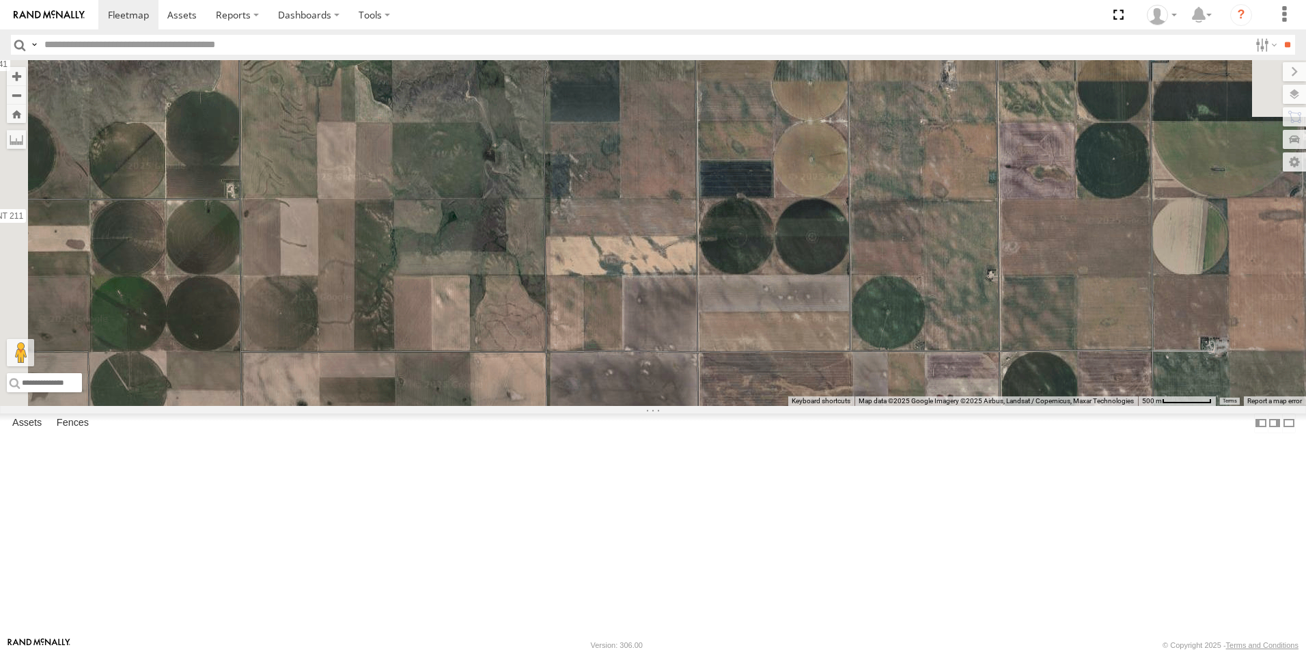
drag, startPoint x: 615, startPoint y: 178, endPoint x: 771, endPoint y: 687, distance: 532.3
click at [771, 651] on html at bounding box center [653, 326] width 1306 height 652
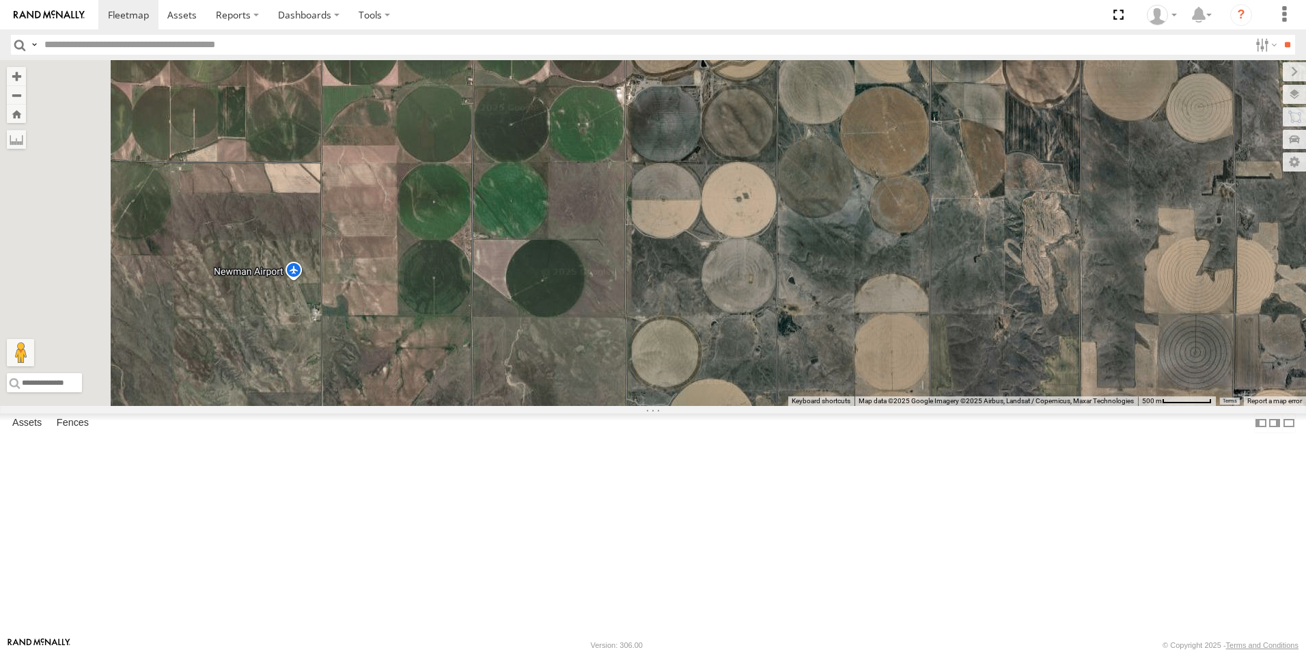
drag, startPoint x: 726, startPoint y: 251, endPoint x: 810, endPoint y: 682, distance: 439.1
click at [810, 651] on html at bounding box center [653, 326] width 1306 height 652
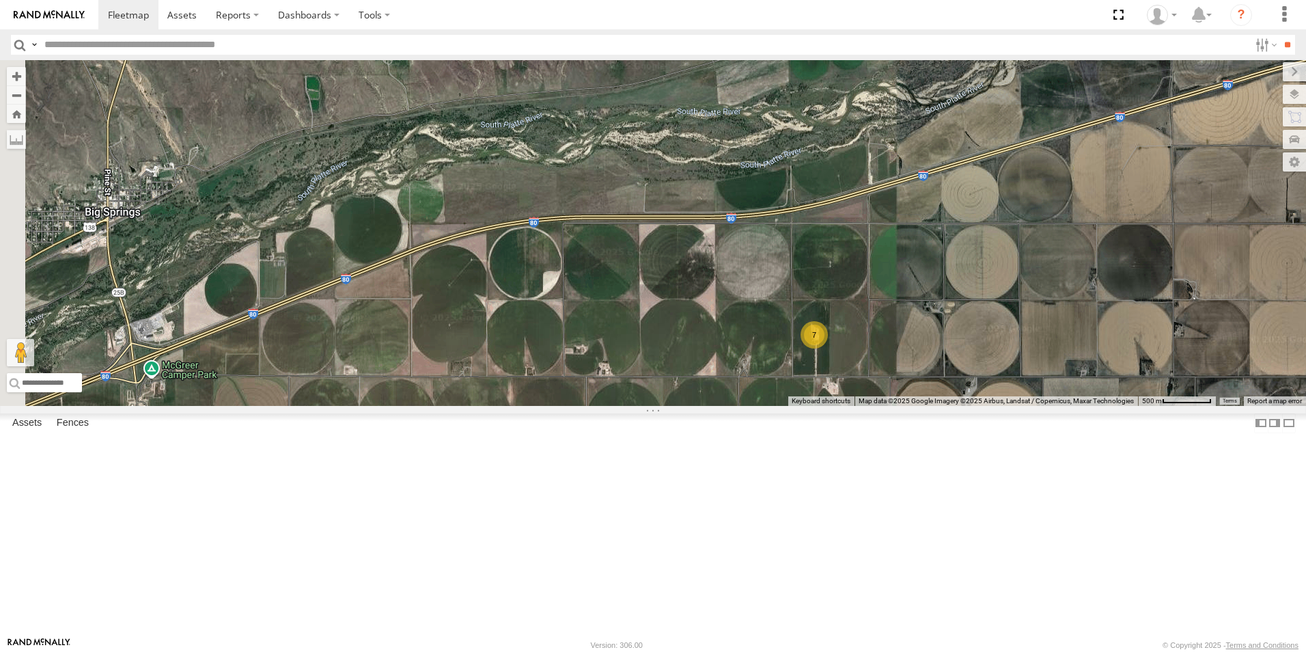
drag, startPoint x: 627, startPoint y: 232, endPoint x: 892, endPoint y: 607, distance: 459.9
click at [892, 406] on div "NT 917 CB1847 CB6 Malmkar CB1917 CB CB1 NT 0918 CB1 NT 825 CB122 NT 810 CB 38 C…" at bounding box center [653, 233] width 1306 height 346
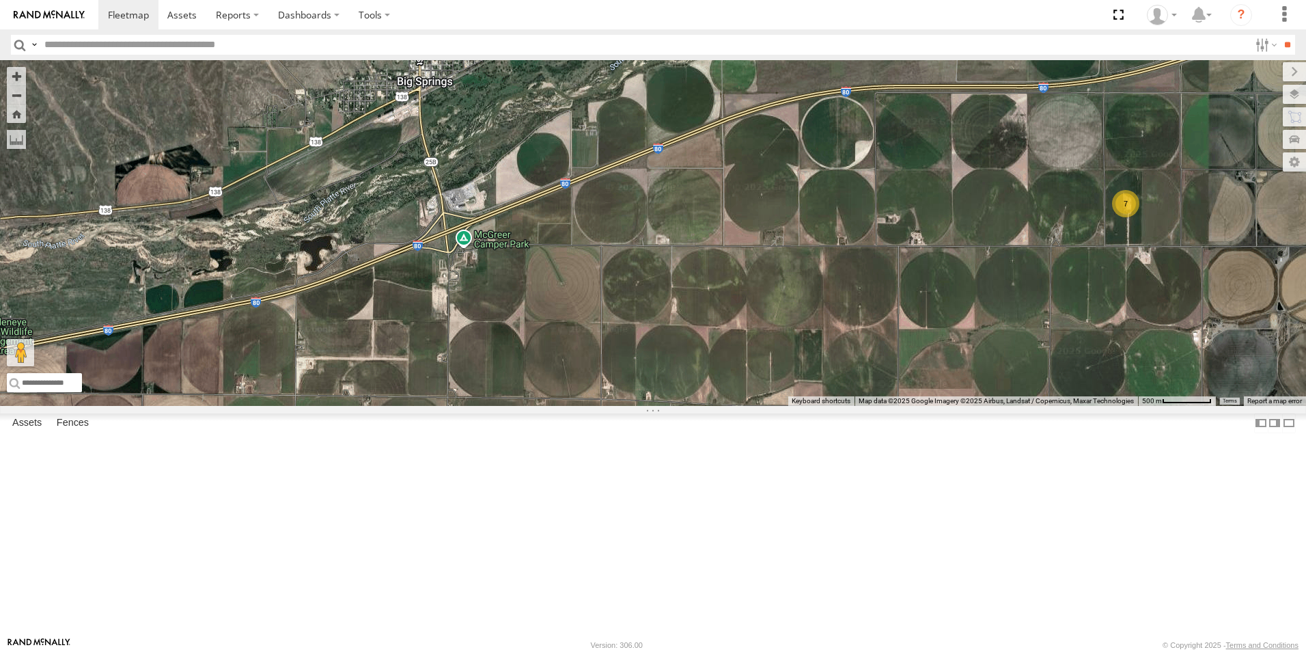
drag, startPoint x: 691, startPoint y: 491, endPoint x: 1008, endPoint y: 361, distance: 342.2
click at [1008, 361] on div "NT 917 CB1847 CB6 Malmkar CB1917 CB CB1 NT 0918 CB1 NT 825 CB122 NT 810 CB 38 C…" at bounding box center [653, 233] width 1306 height 346
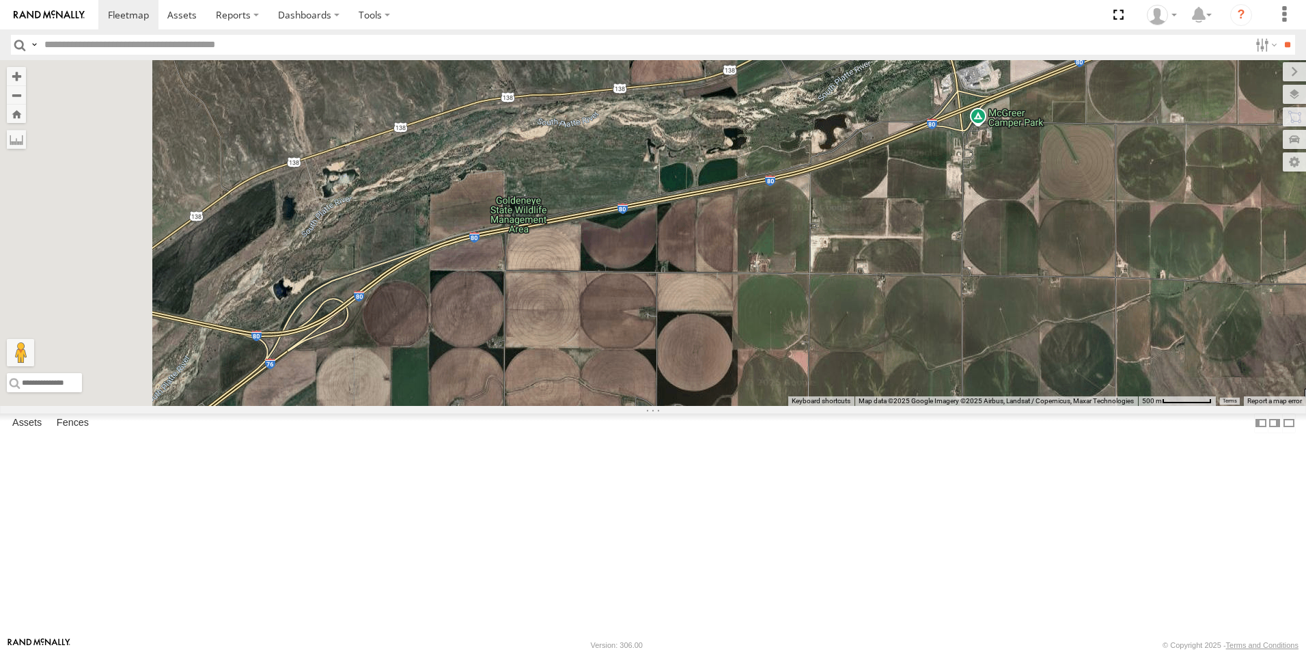
drag, startPoint x: 648, startPoint y: 494, endPoint x: 1164, endPoint y: 372, distance: 530.0
click at [1164, 372] on div "NT 917 CB1847 CB6 Malmkar CB1917 CB CB1 NT 0918 CB1 NT 825 CB122 NT 810 CB 38 C…" at bounding box center [653, 233] width 1306 height 346
